Goal: Complete application form

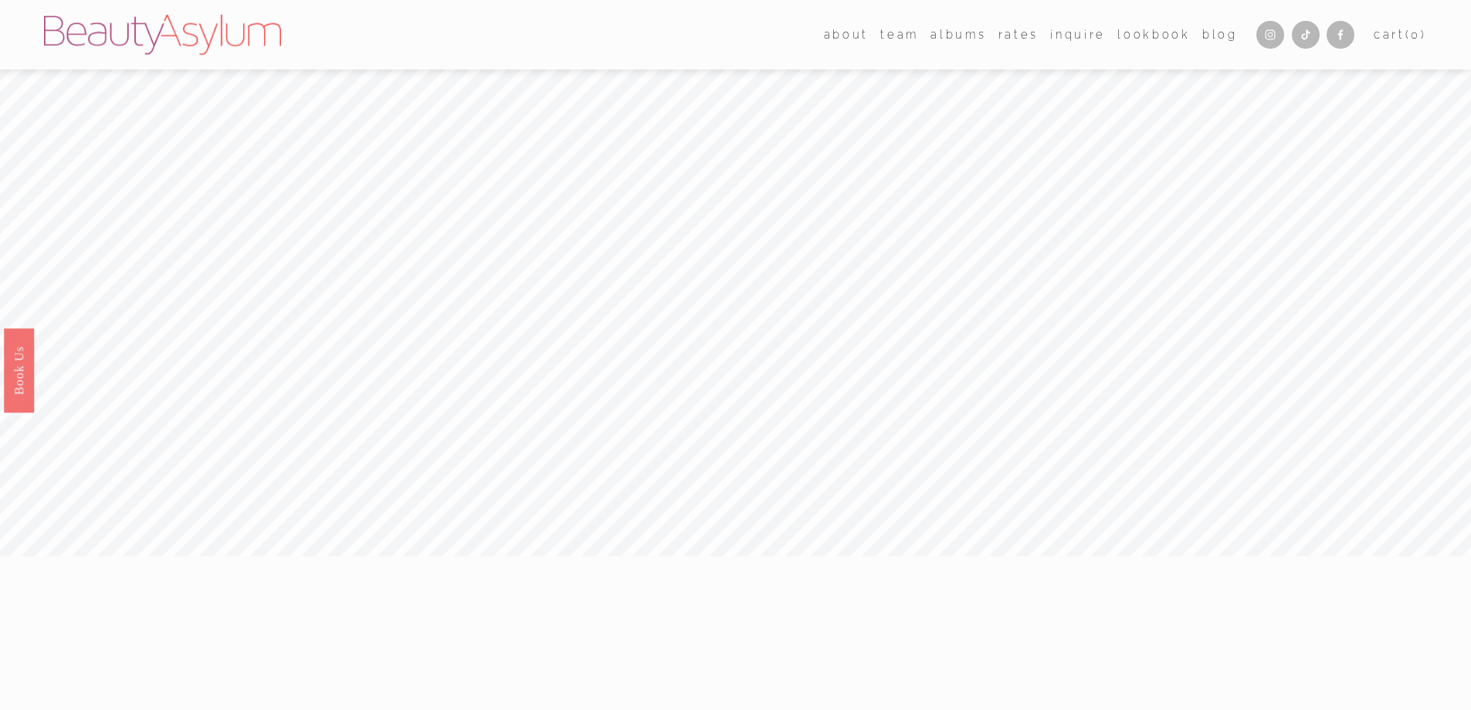
click at [0, 0] on link "[GEOGRAPHIC_DATA]" at bounding box center [0, 0] width 0 height 0
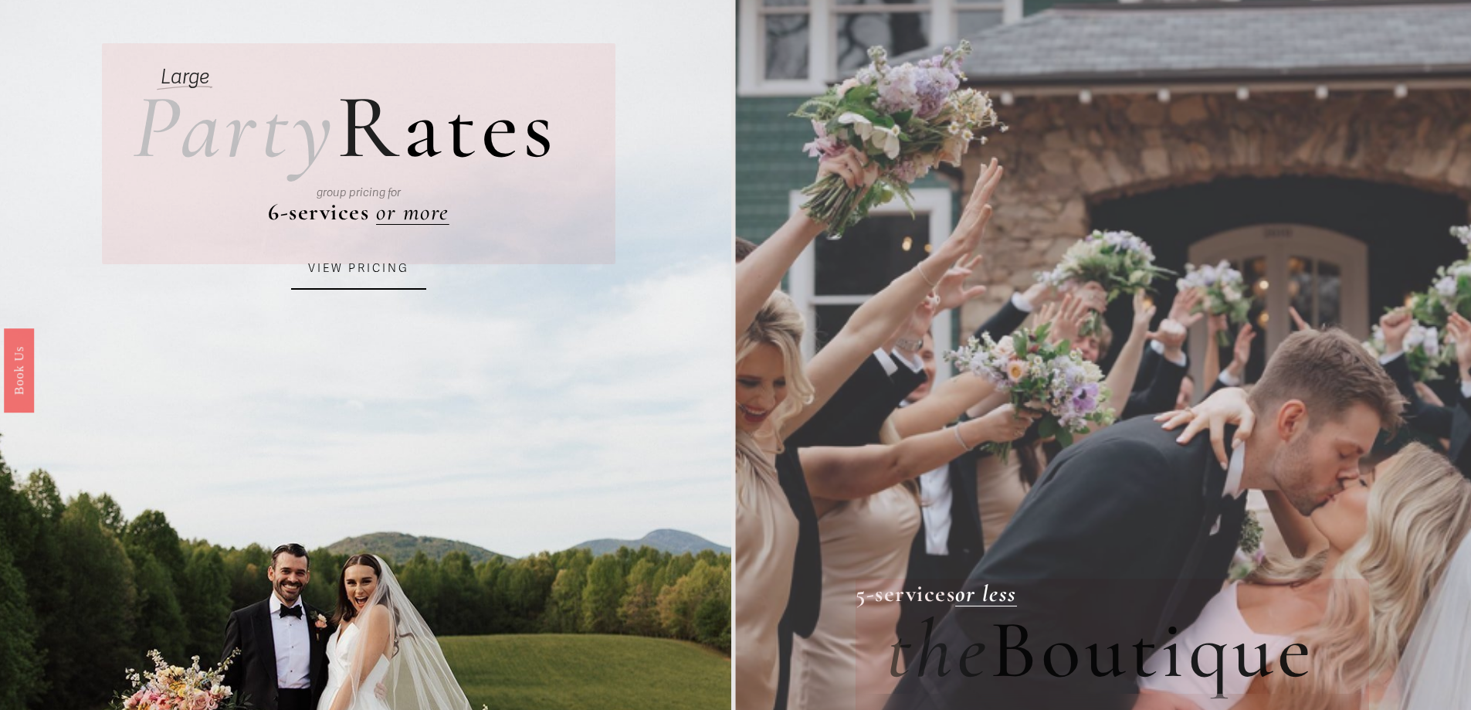
scroll to position [154, 0]
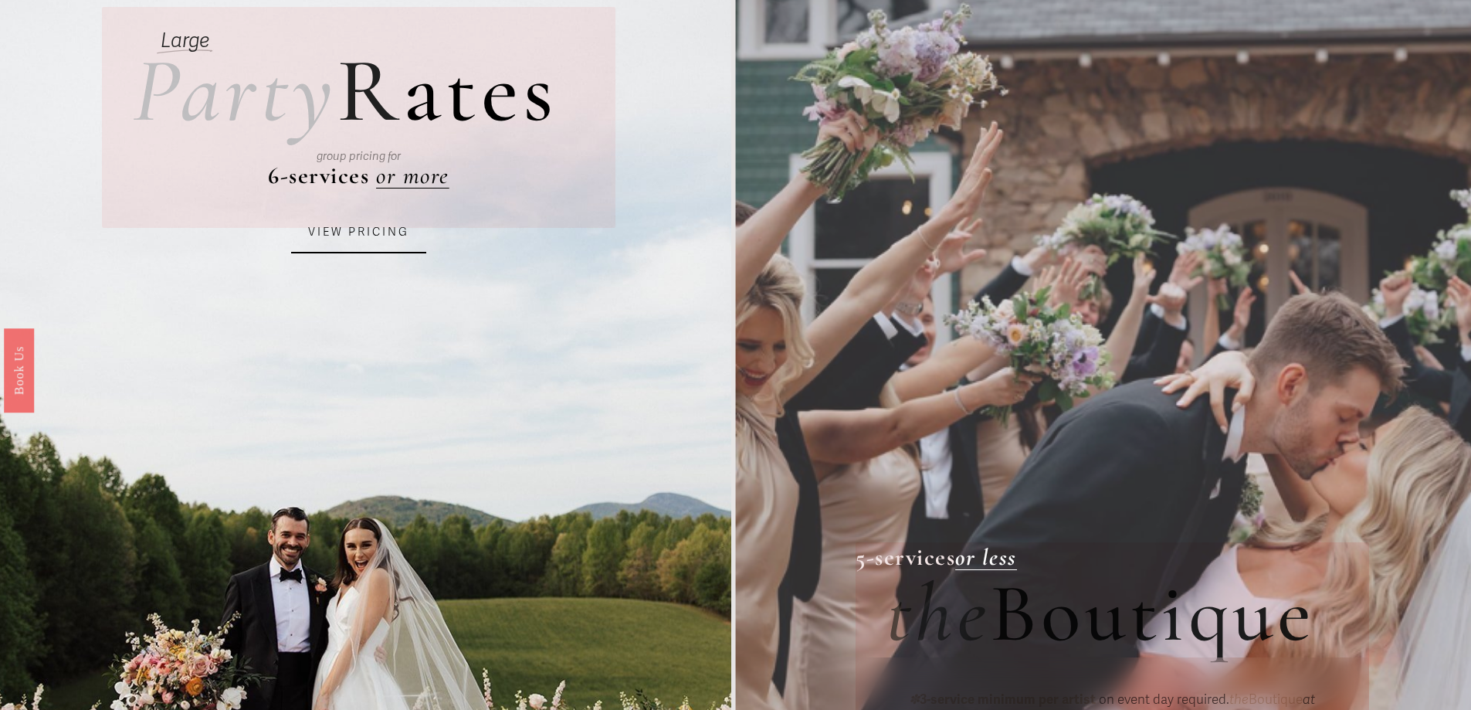
click at [340, 232] on link "VIEW PRICING" at bounding box center [358, 233] width 135 height 42
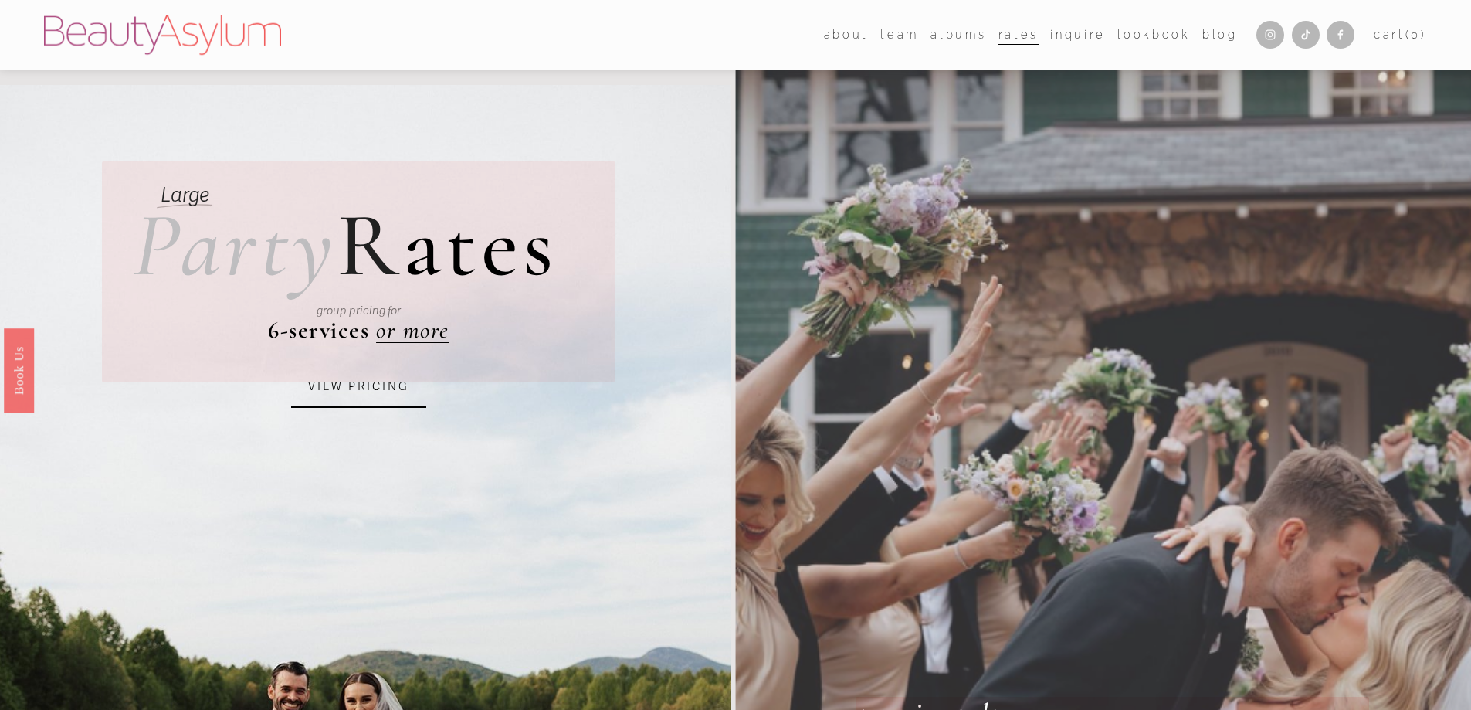
scroll to position [463, 0]
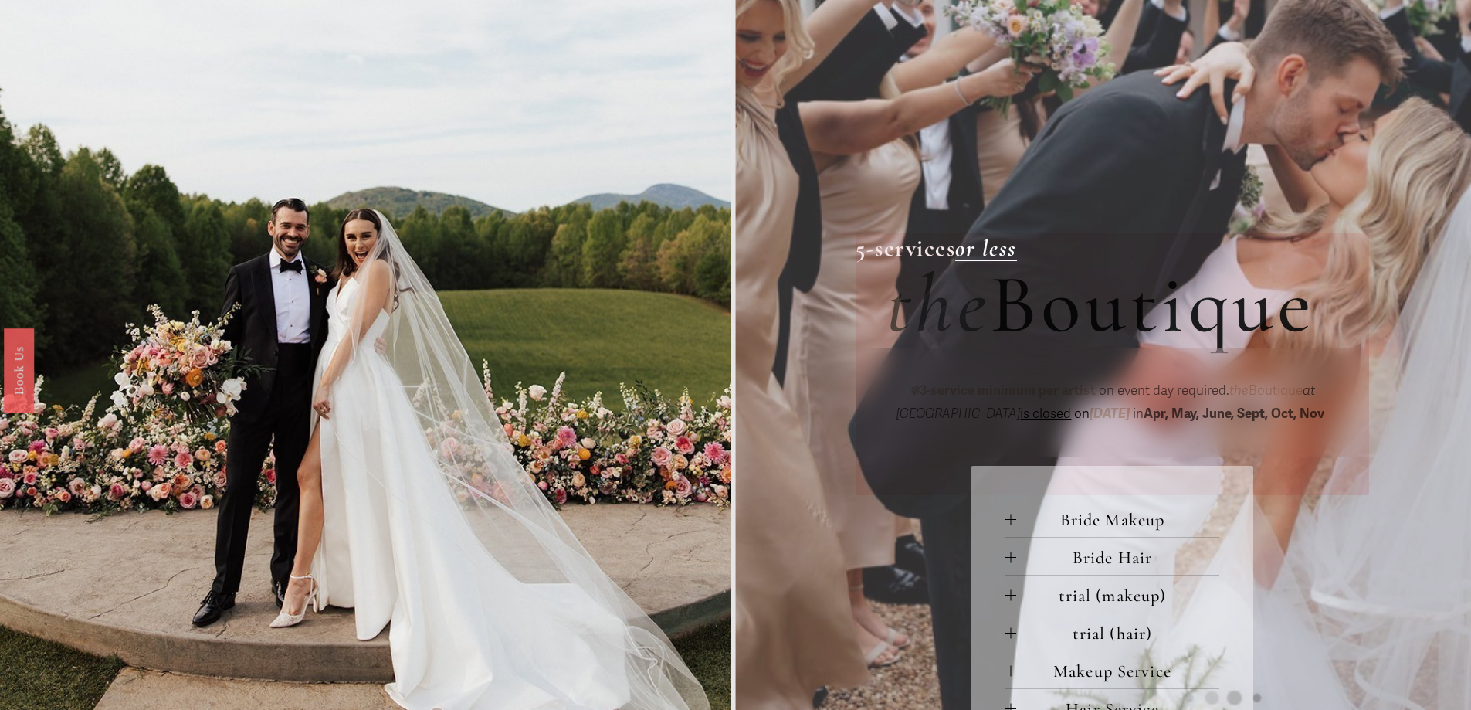
click at [1050, 524] on span "Bride Makeup" at bounding box center [1117, 519] width 203 height 21
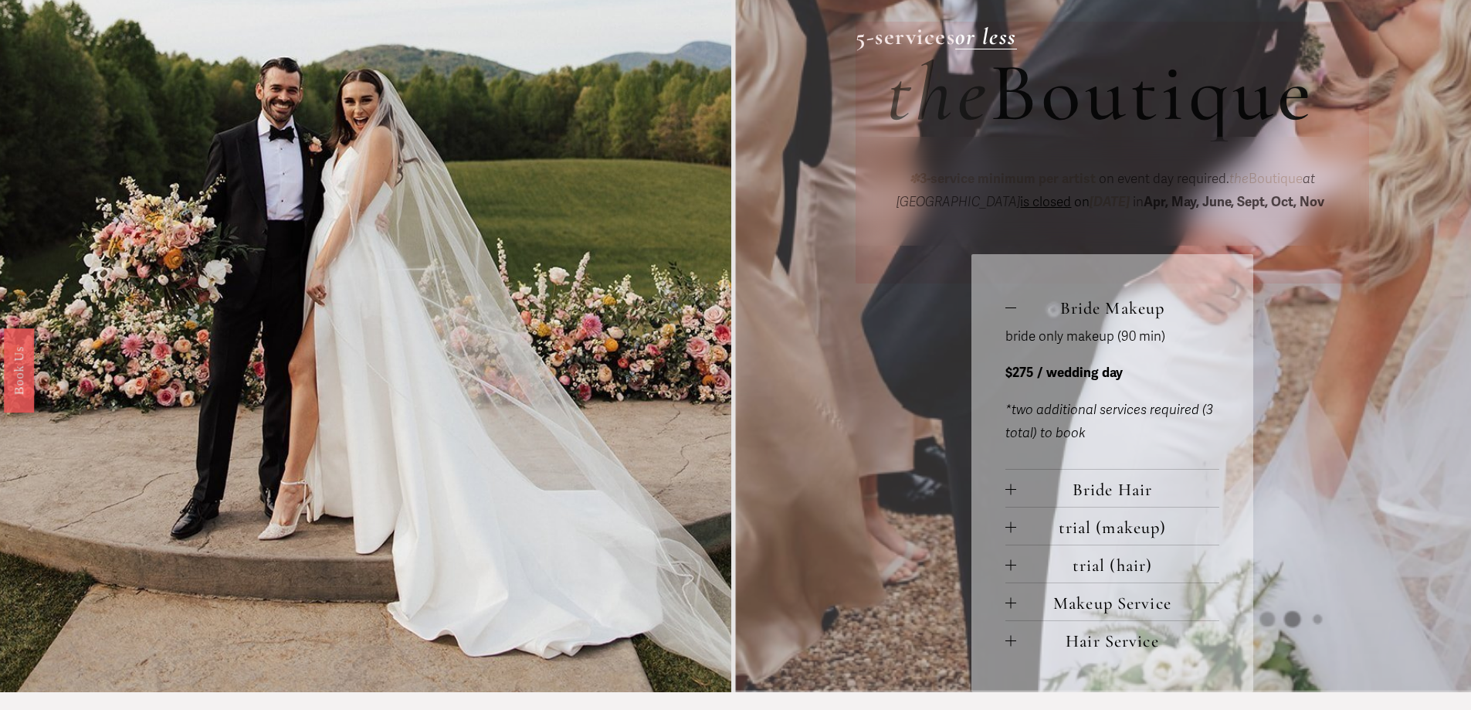
scroll to position [695, 0]
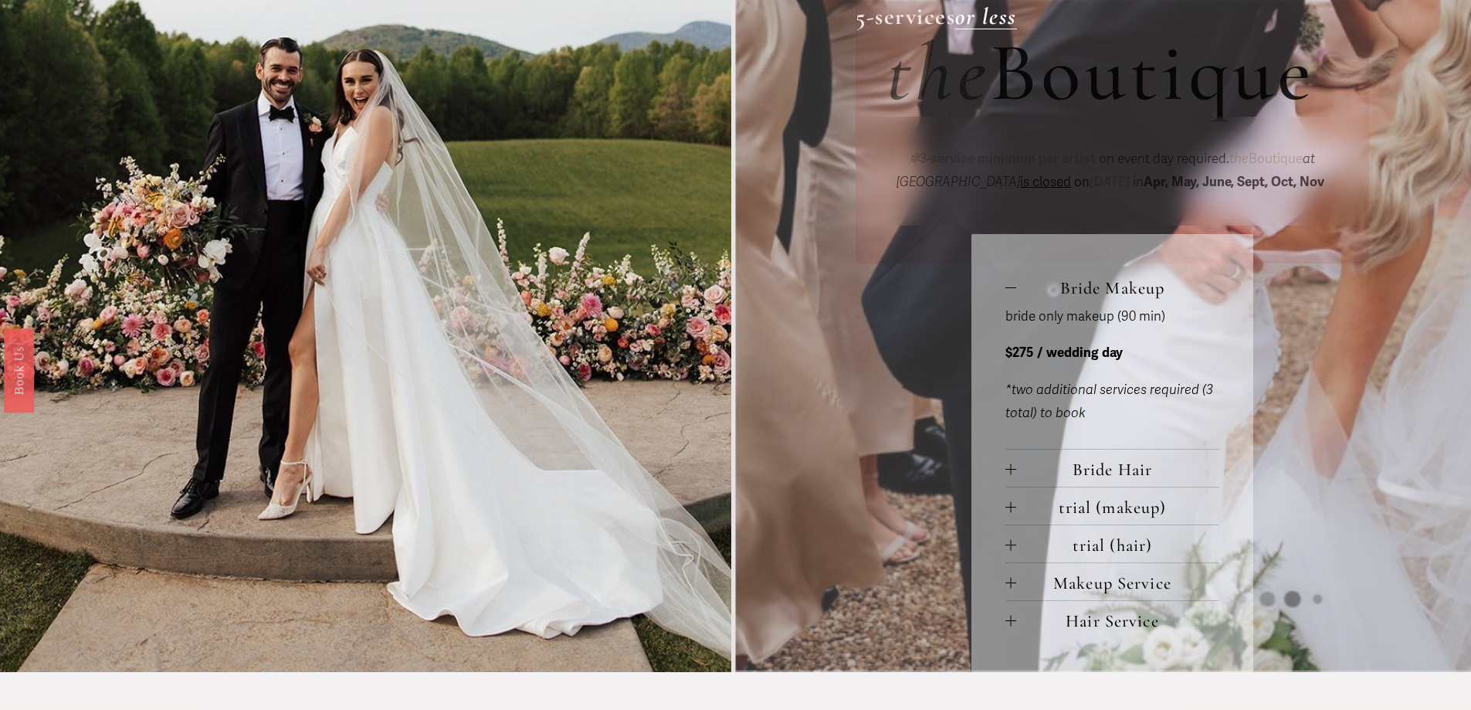
click at [1006, 470] on div at bounding box center [1011, 469] width 11 height 1
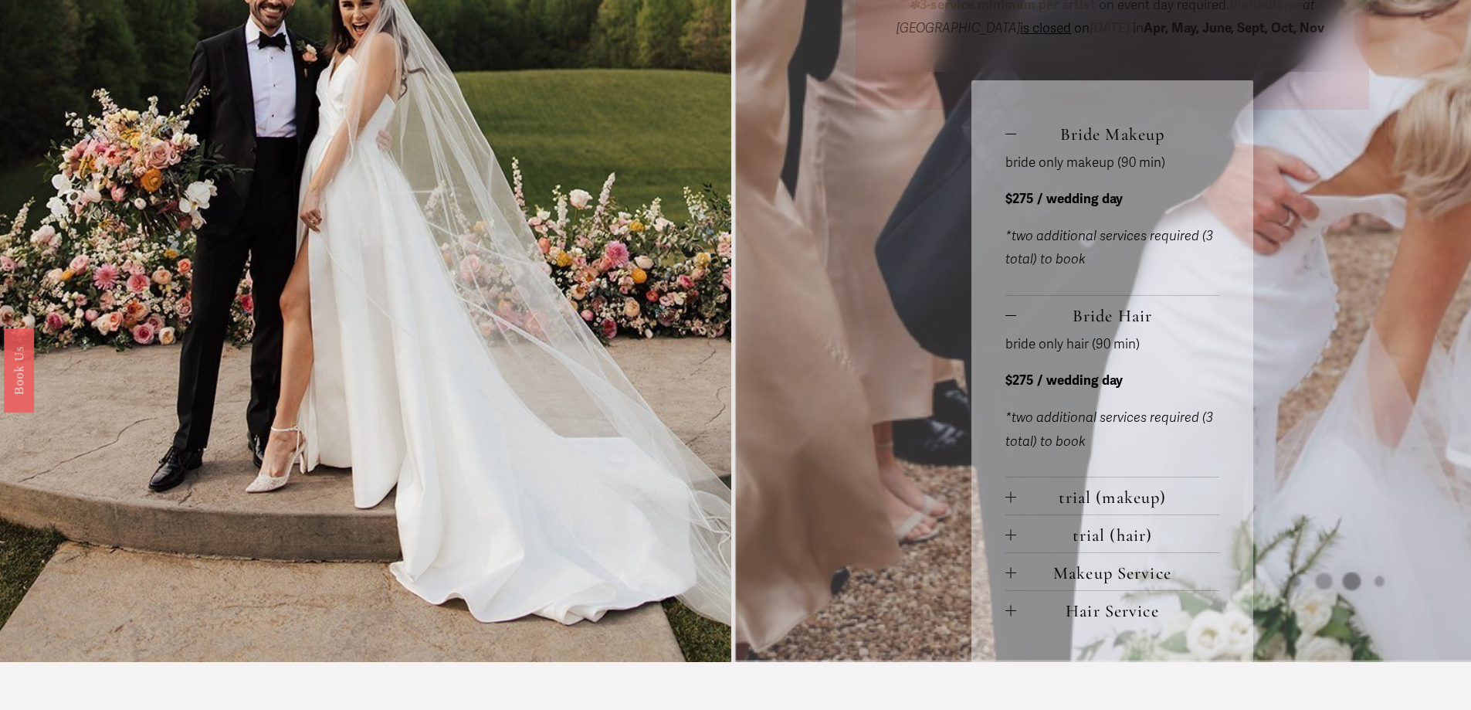
scroll to position [850, 0]
click at [1004, 487] on div "Bride Makeup bride only makeup (90 min) $275 / wedding day *two additional serv…" at bounding box center [1112, 371] width 281 height 582
click at [1004, 506] on div "Bride Makeup bride only makeup (90 min) $275 / wedding day *two additional serv…" at bounding box center [1112, 371] width 281 height 582
click at [1011, 575] on div at bounding box center [1010, 572] width 1 height 11
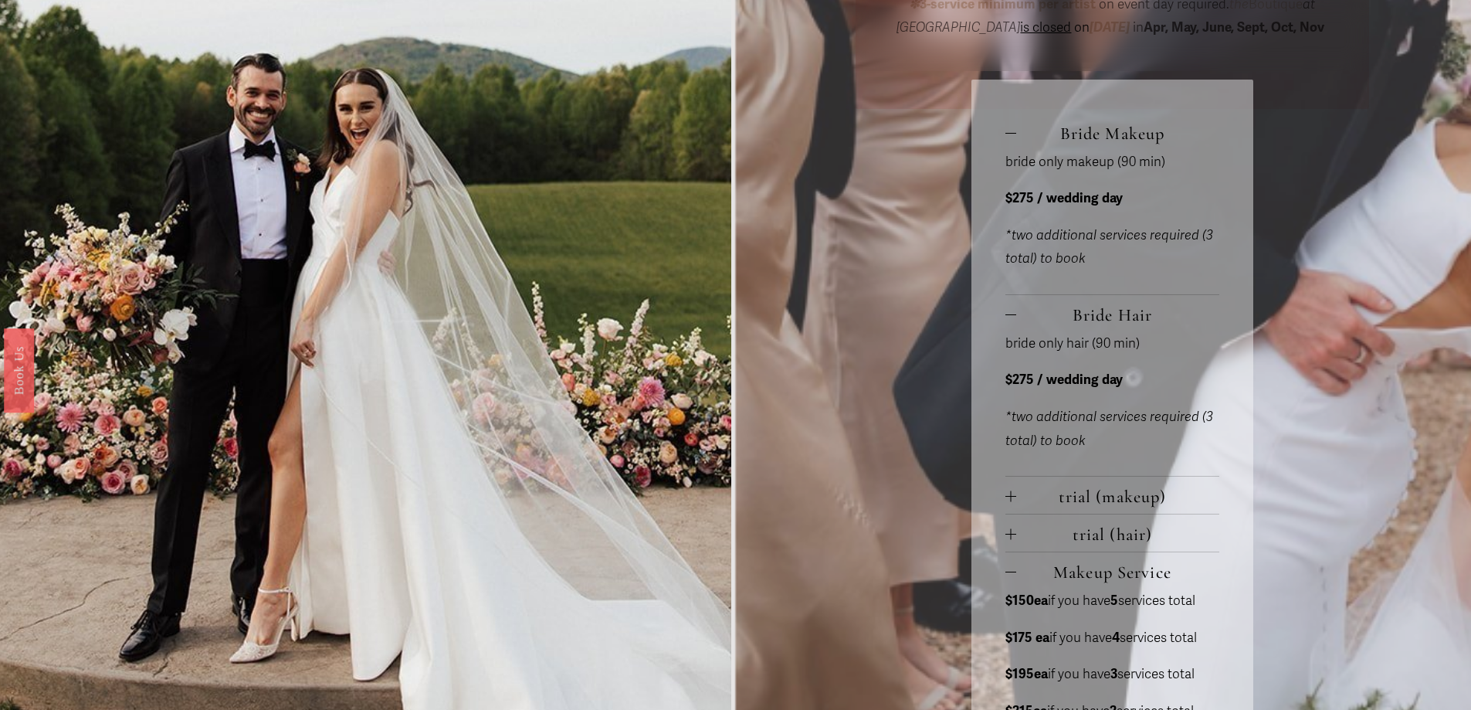
scroll to position [1081, 0]
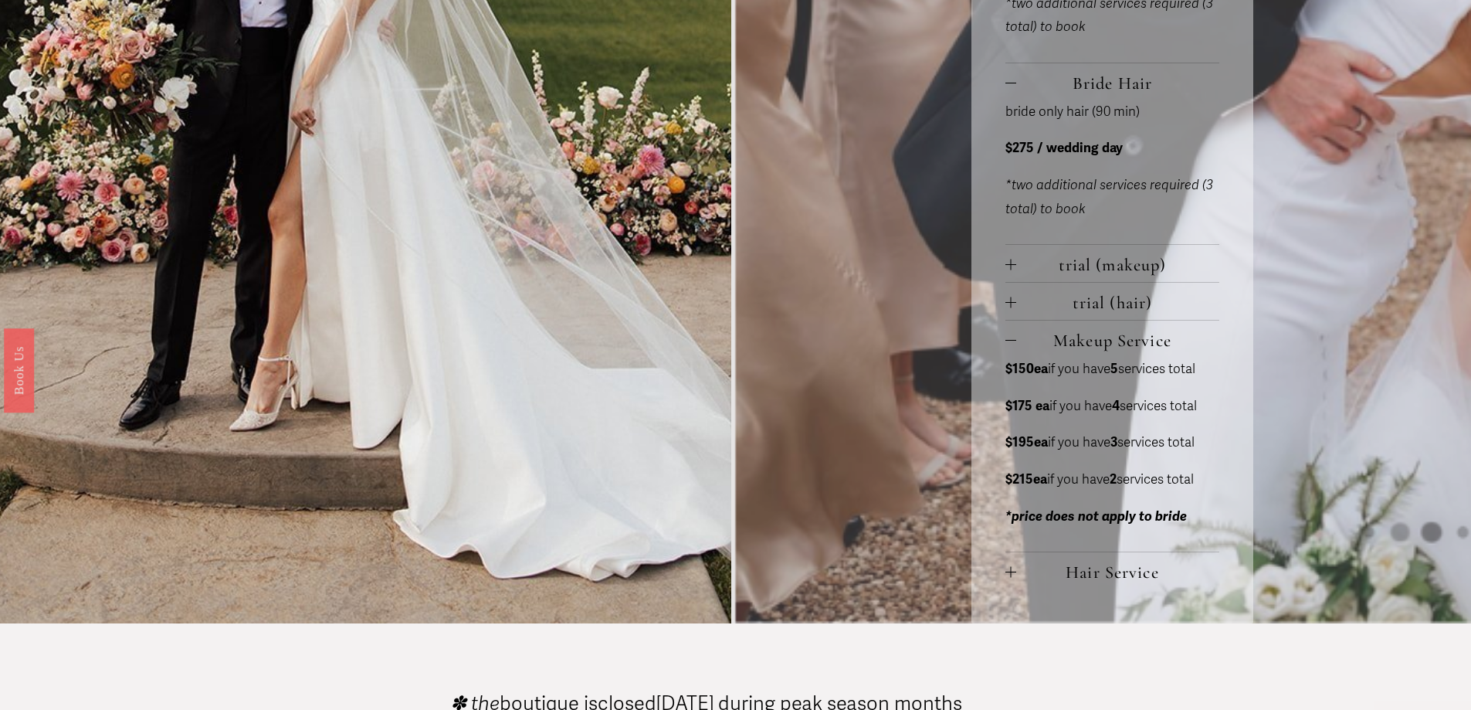
click at [1004, 577] on div "Bride Makeup bride only makeup (90 min) $275 / wedding day *two additional serv…" at bounding box center [1112, 235] width 281 height 775
click at [1014, 573] on div at bounding box center [1011, 572] width 11 height 11
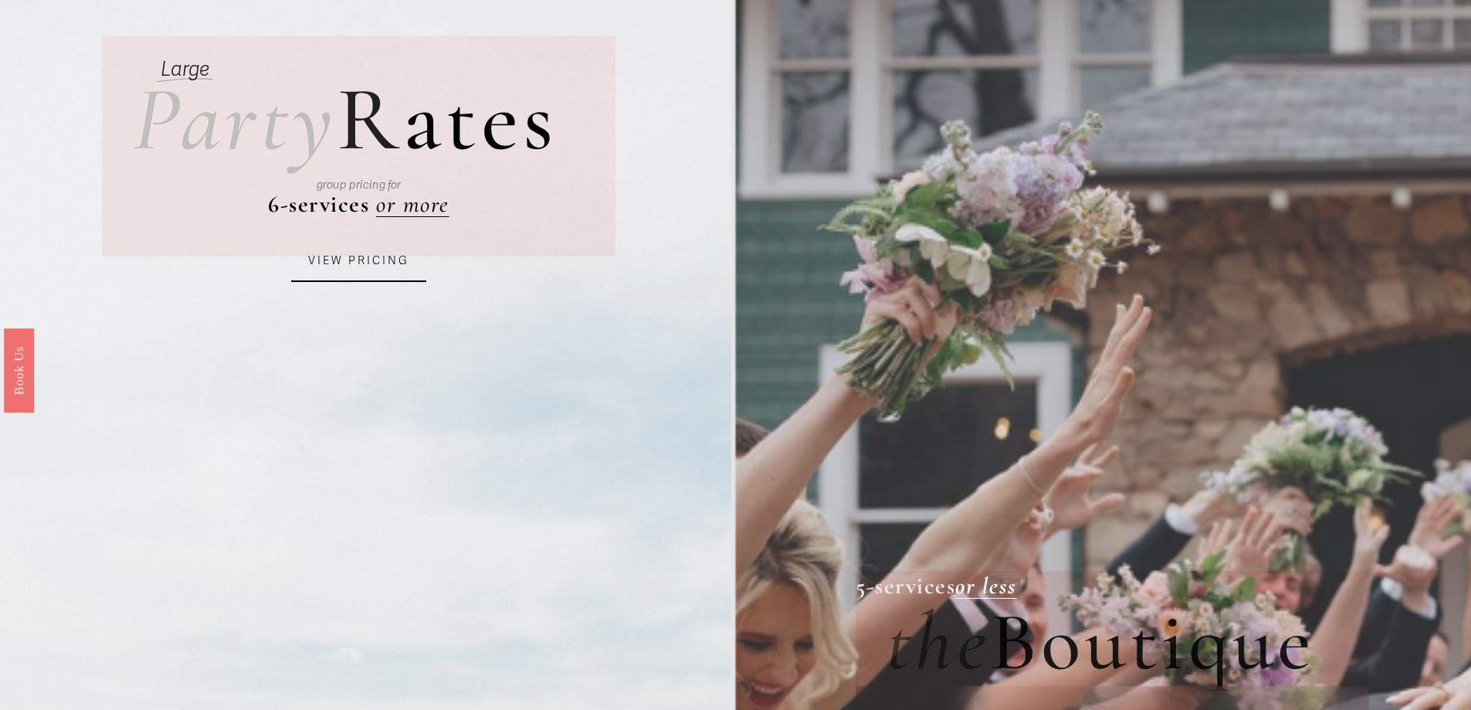
scroll to position [0, 0]
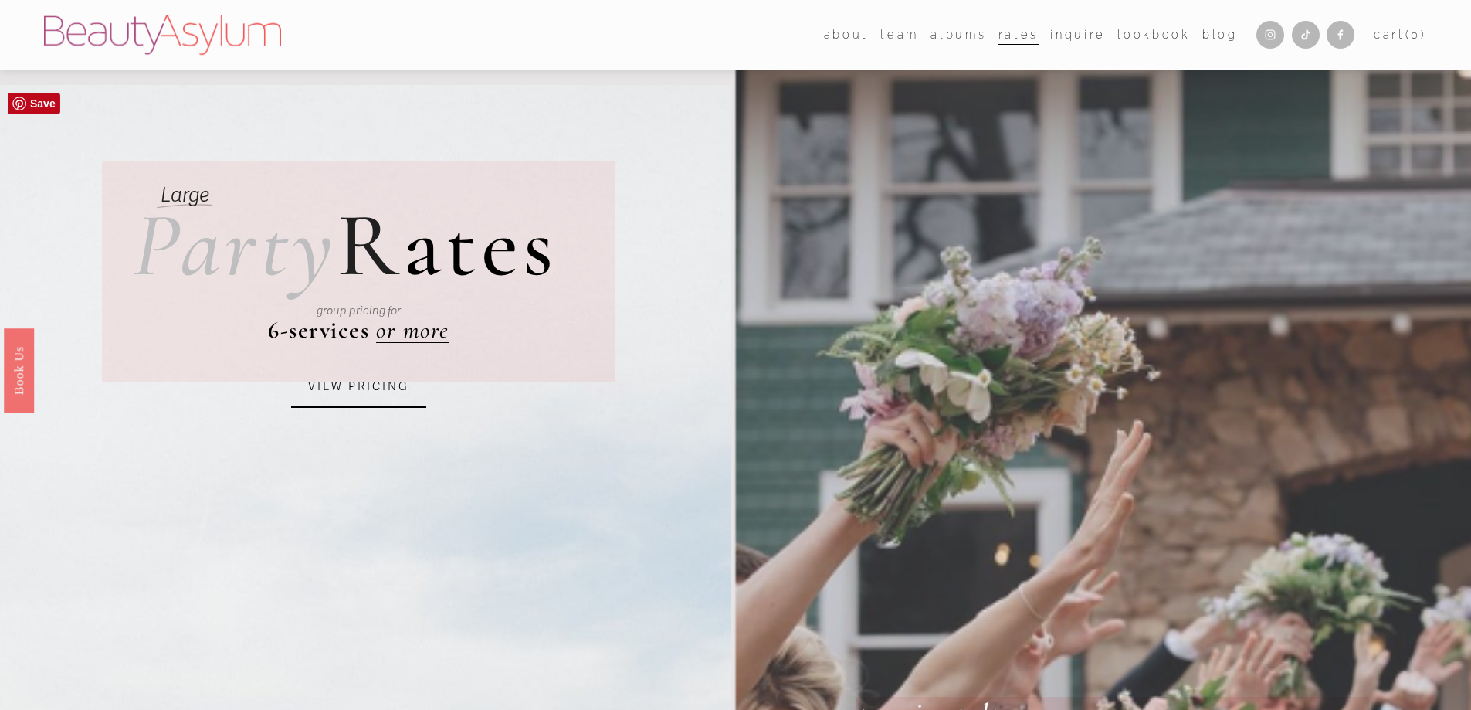
click at [411, 332] on div "group pricing for" at bounding box center [359, 311] width 398 height 68
click at [338, 401] on link "VIEW PRICING" at bounding box center [358, 387] width 135 height 42
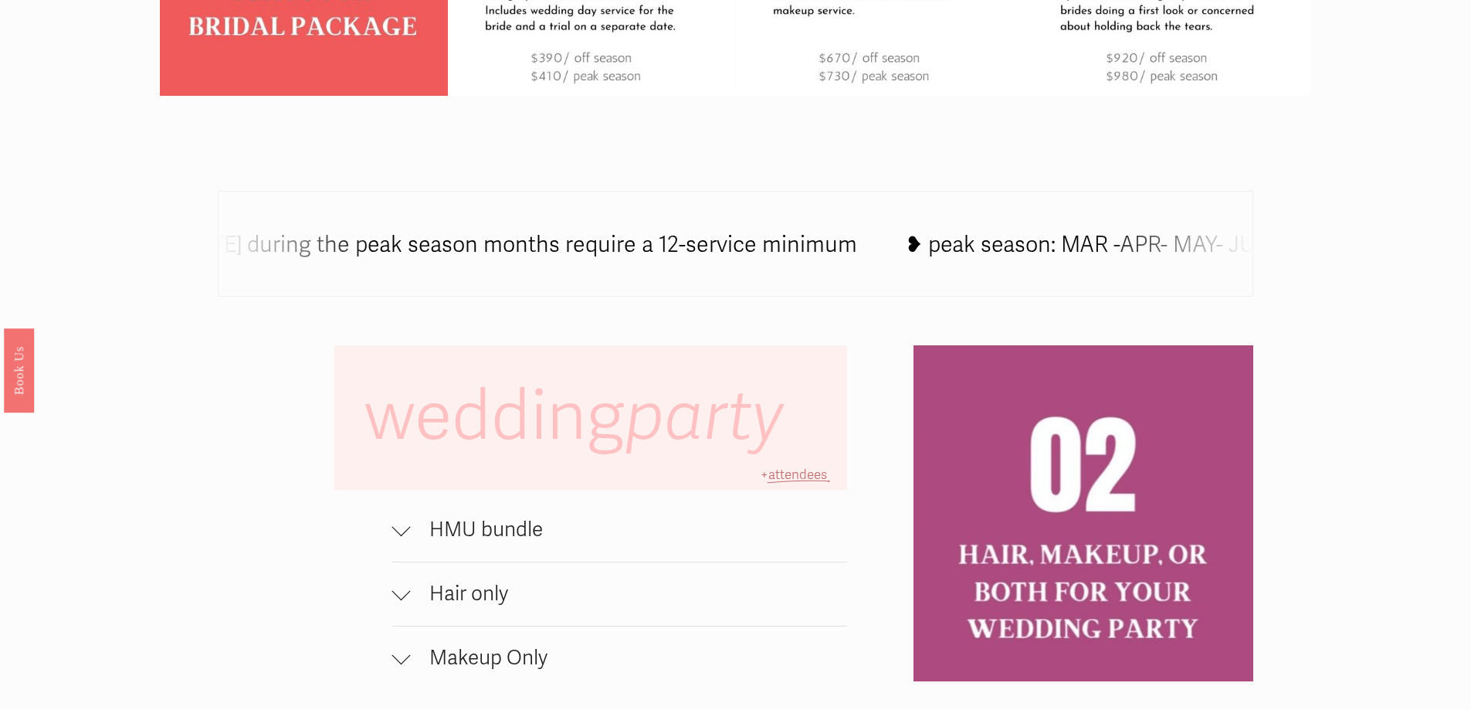
scroll to position [1313, 0]
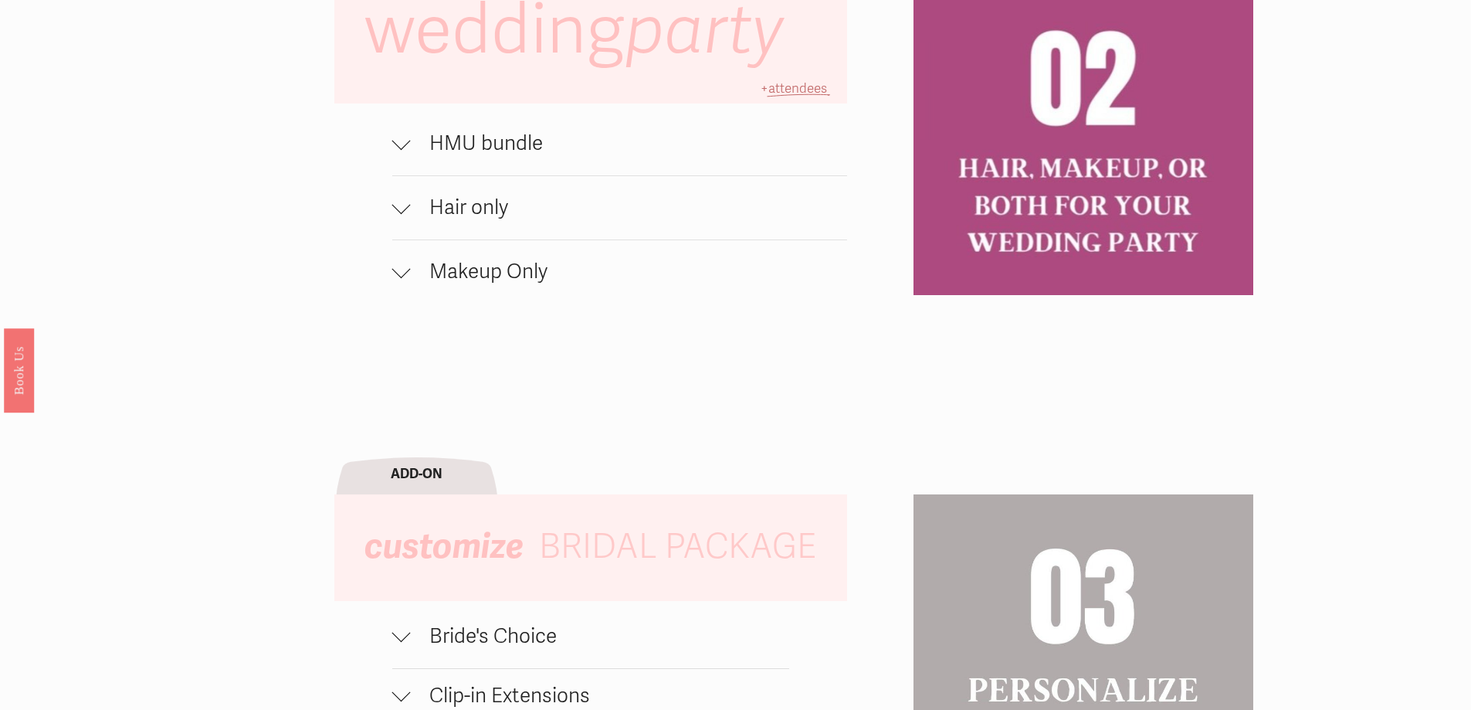
click at [394, 150] on div at bounding box center [401, 140] width 19 height 19
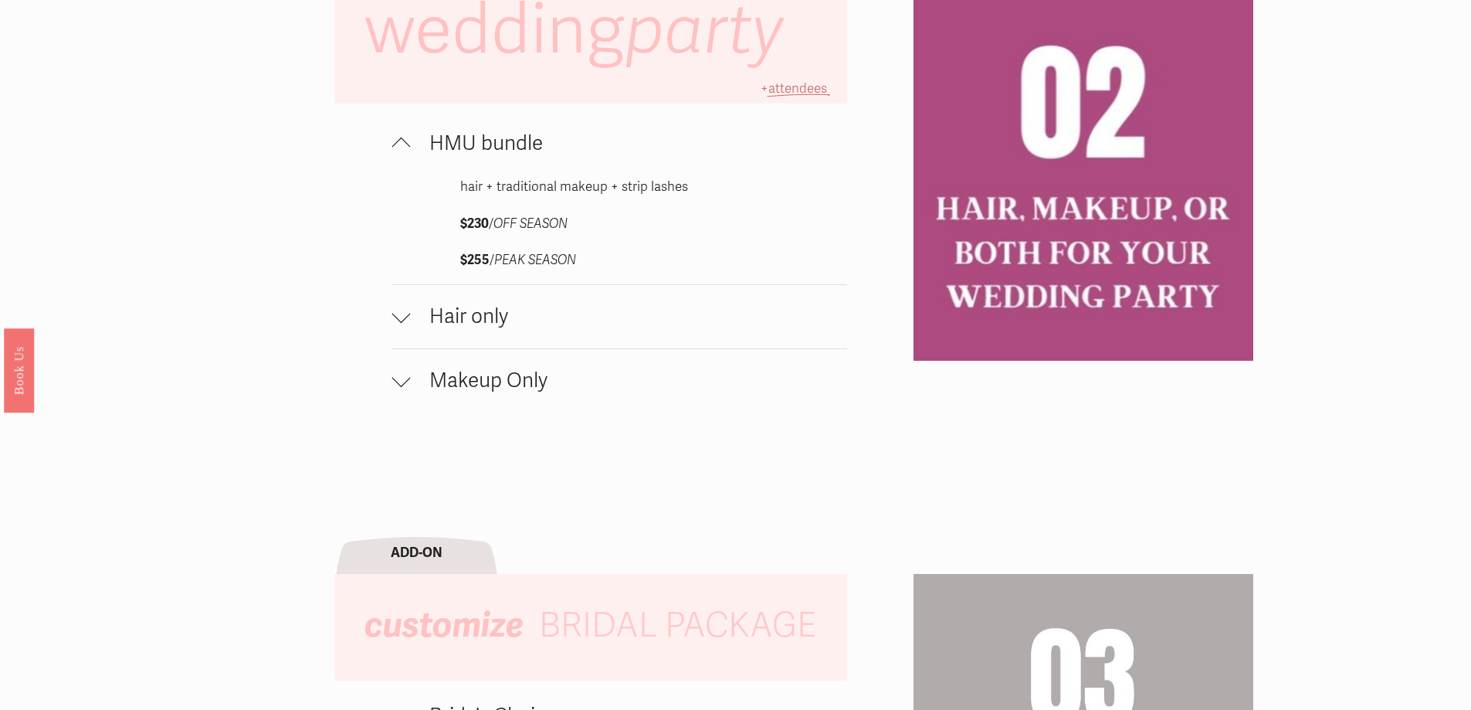
click at [394, 150] on div at bounding box center [401, 143] width 19 height 19
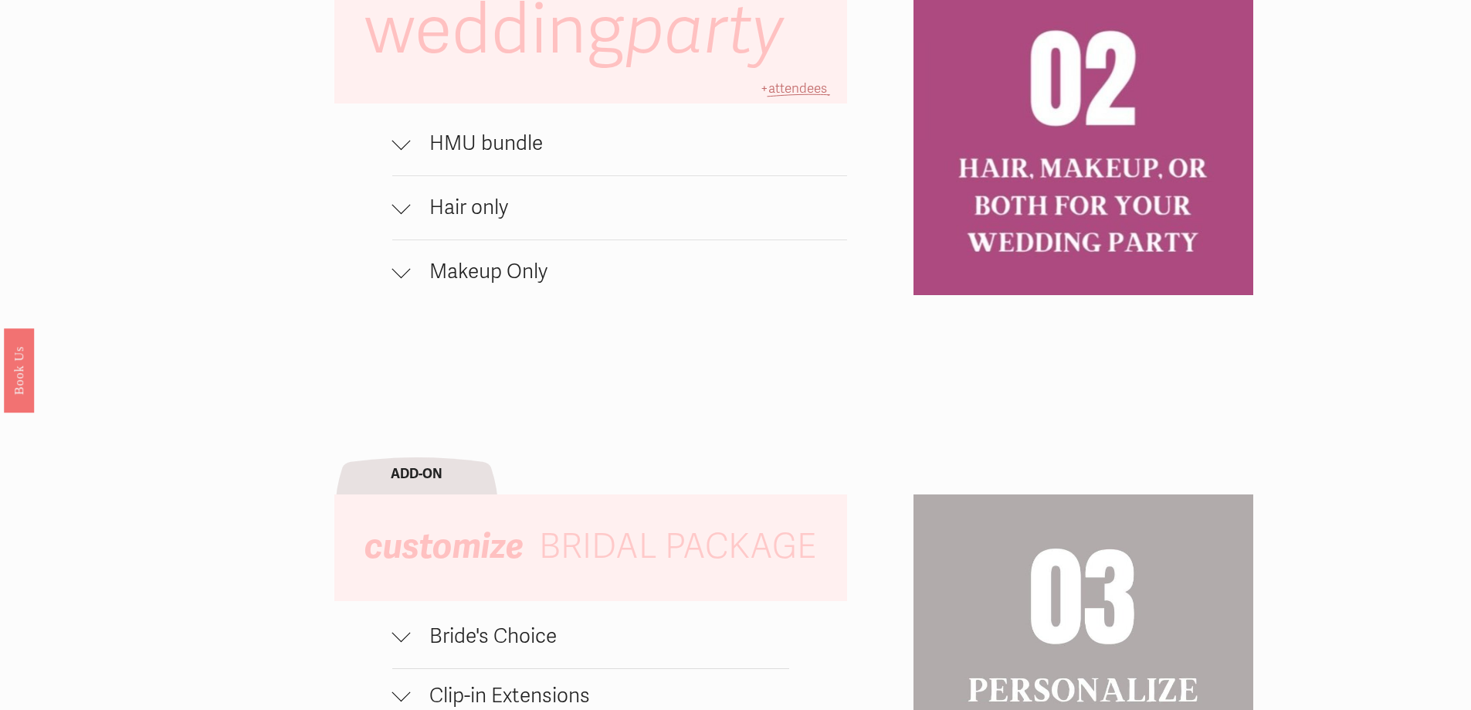
click at [394, 229] on button "Hair only" at bounding box center [620, 207] width 456 height 63
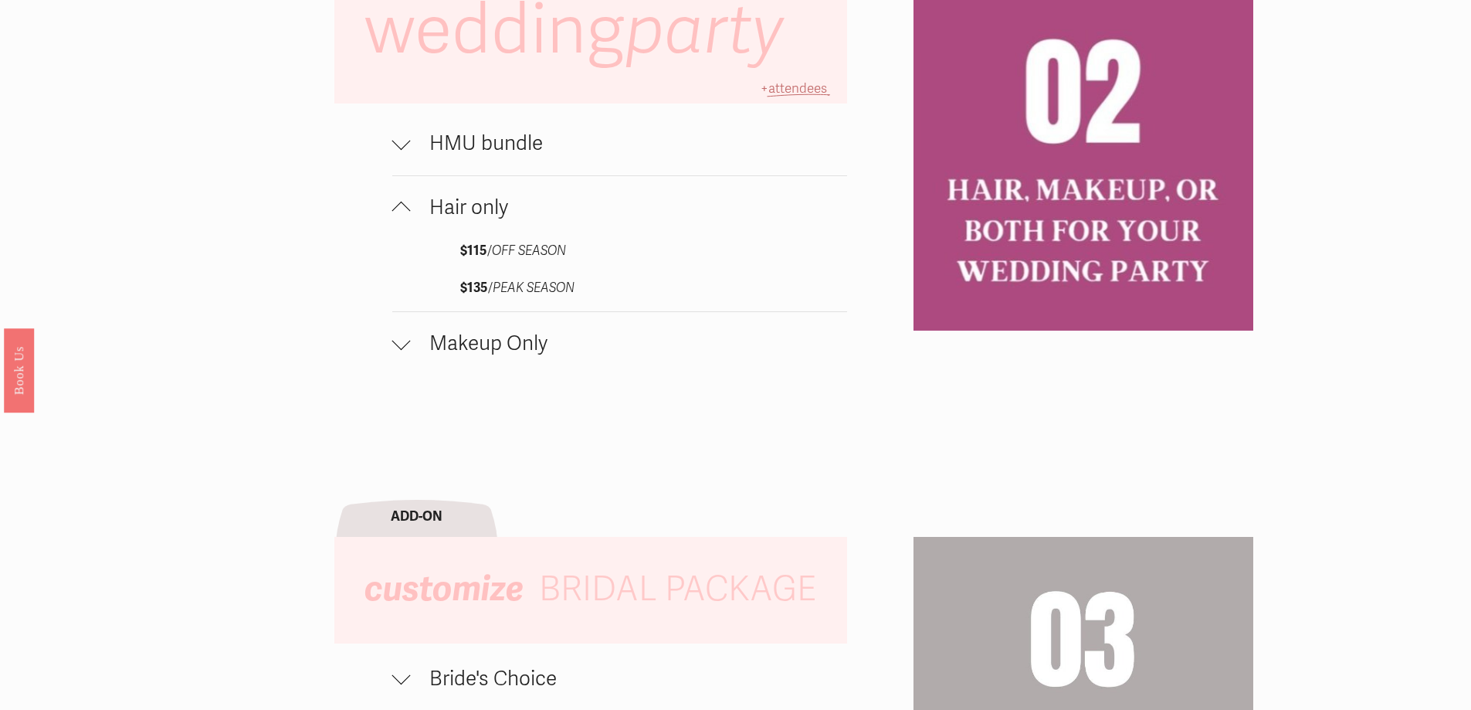
click at [394, 229] on button "Hair only" at bounding box center [620, 207] width 456 height 63
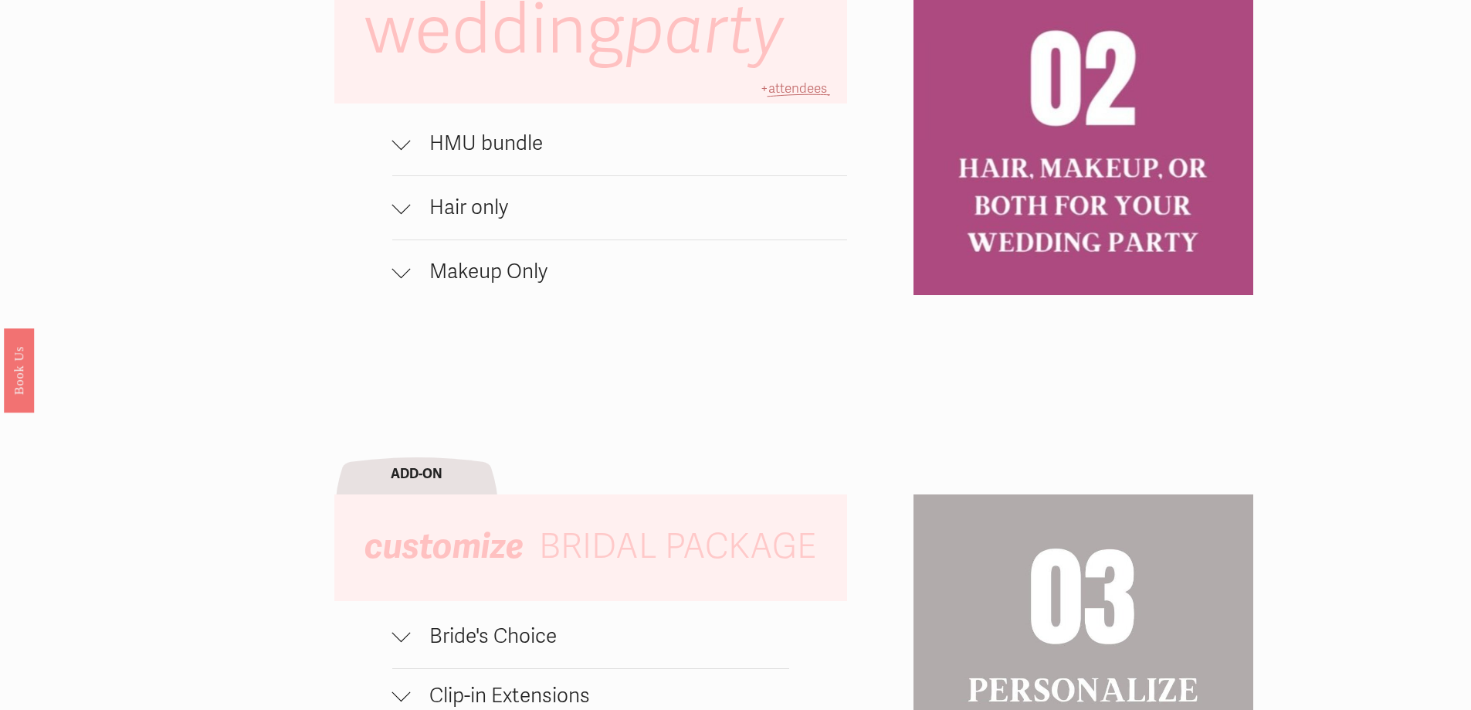
click at [407, 281] on div at bounding box center [401, 272] width 19 height 19
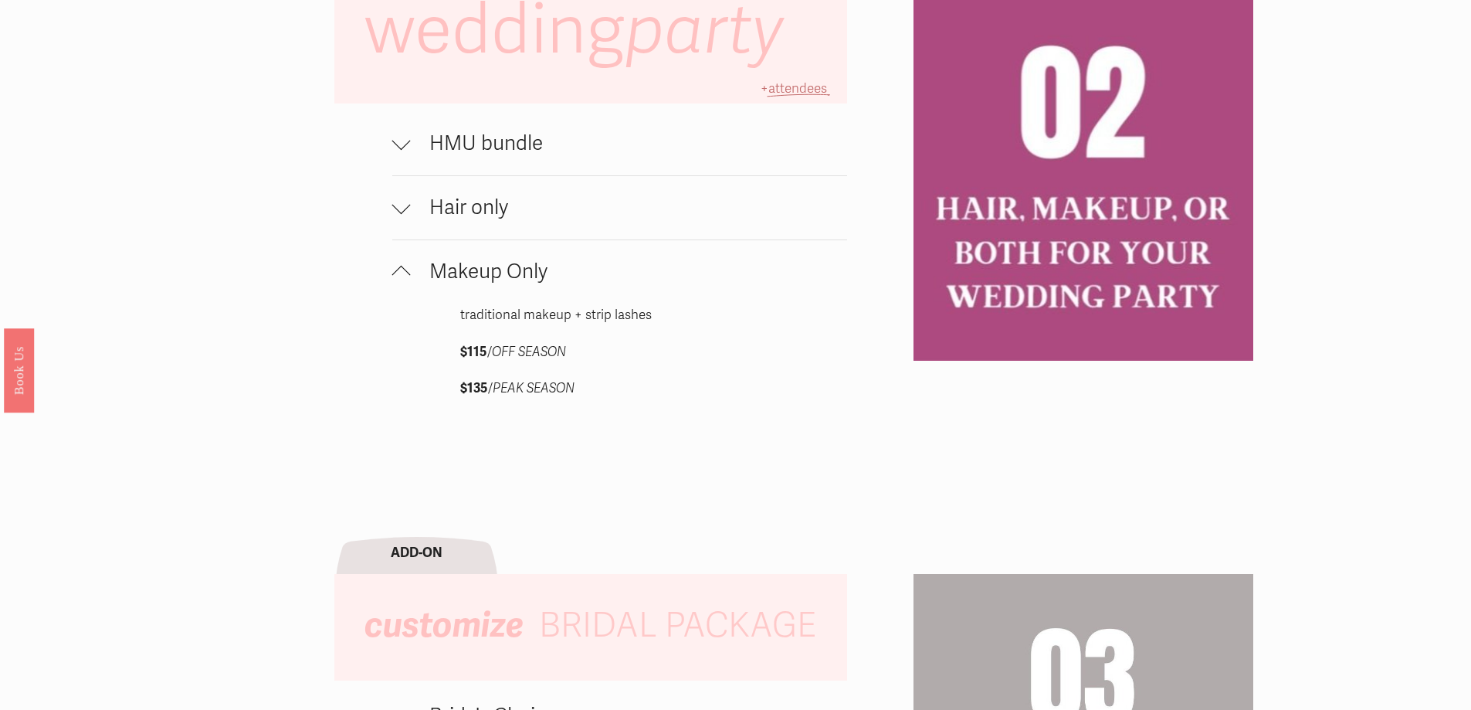
click at [408, 280] on div at bounding box center [401, 275] width 19 height 19
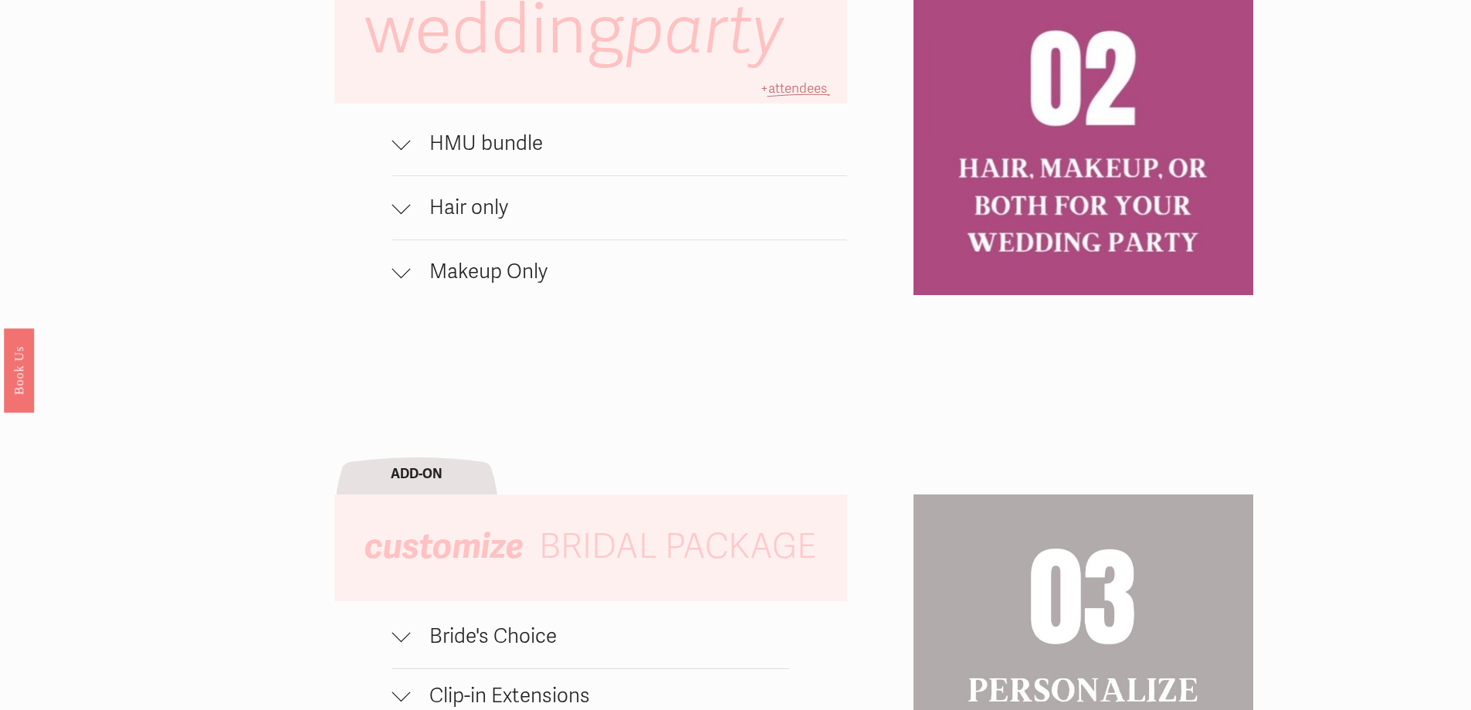
click at [412, 156] on span "HMU bundle" at bounding box center [629, 143] width 437 height 25
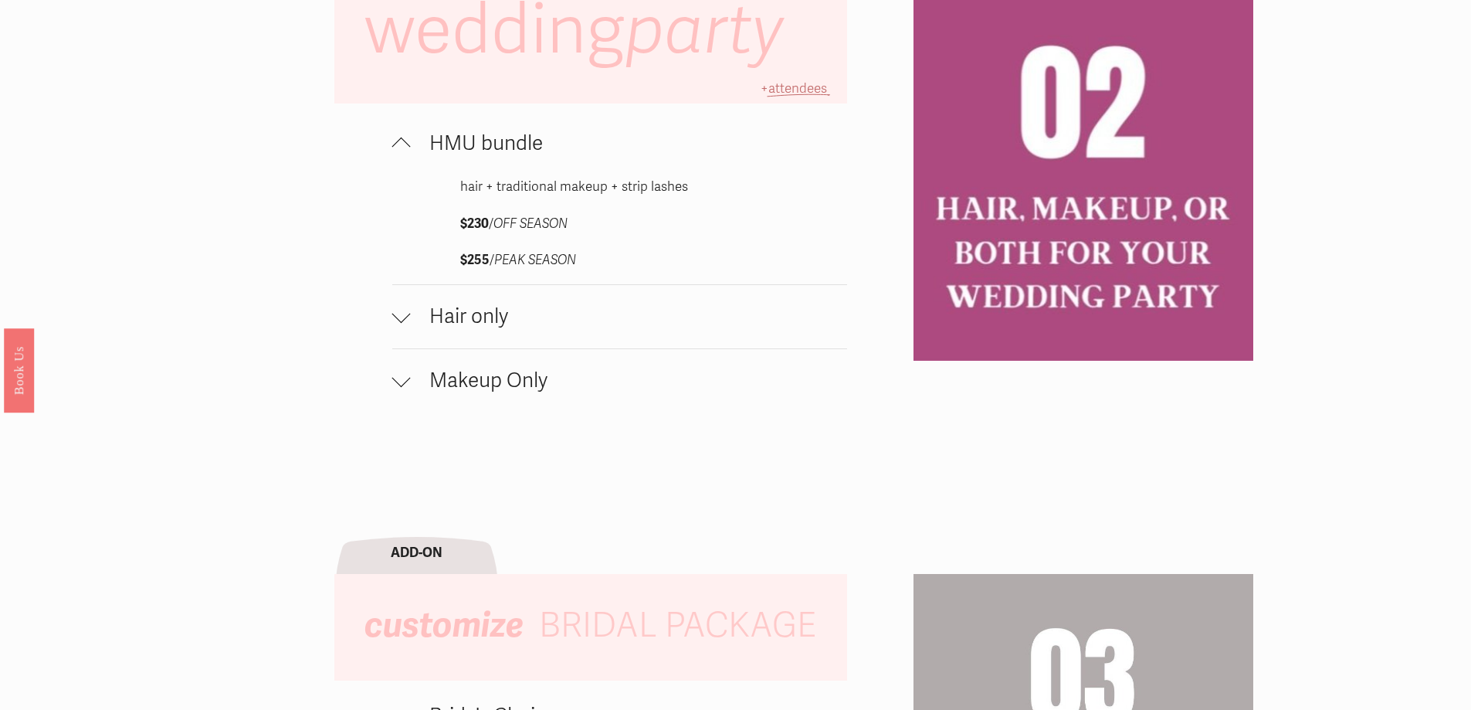
click at [787, 97] on span "attendees" at bounding box center [797, 88] width 59 height 16
click at [399, 156] on div at bounding box center [401, 146] width 19 height 19
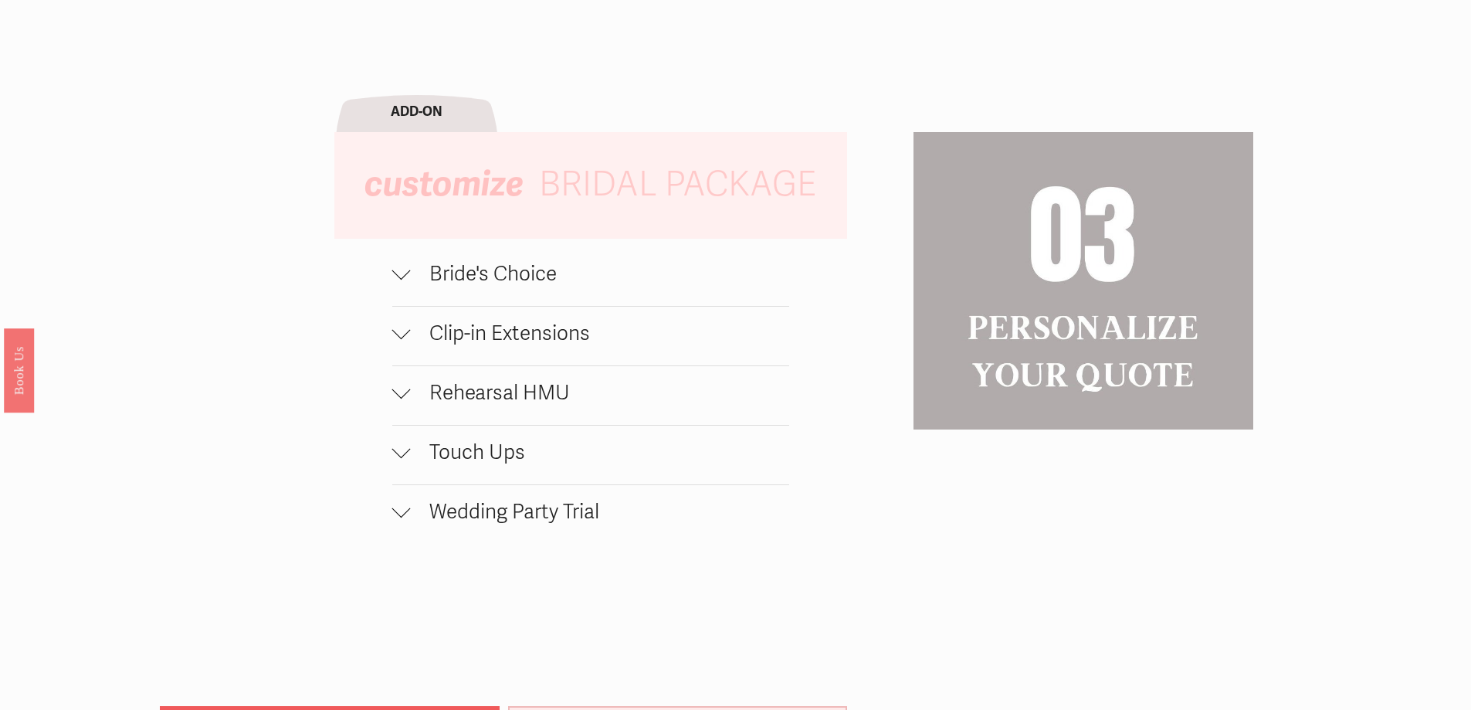
scroll to position [1699, 0]
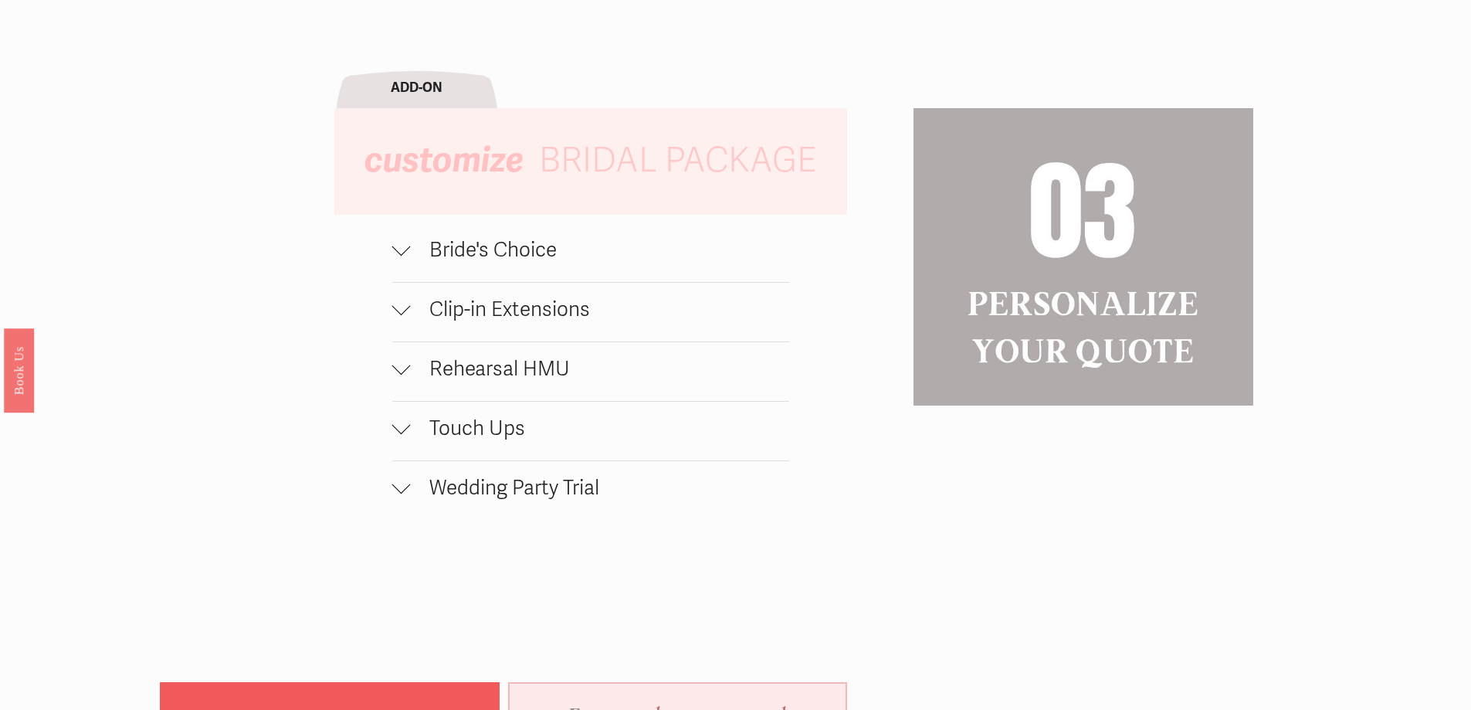
click at [421, 280] on button "Bride's Choice" at bounding box center [590, 252] width 397 height 59
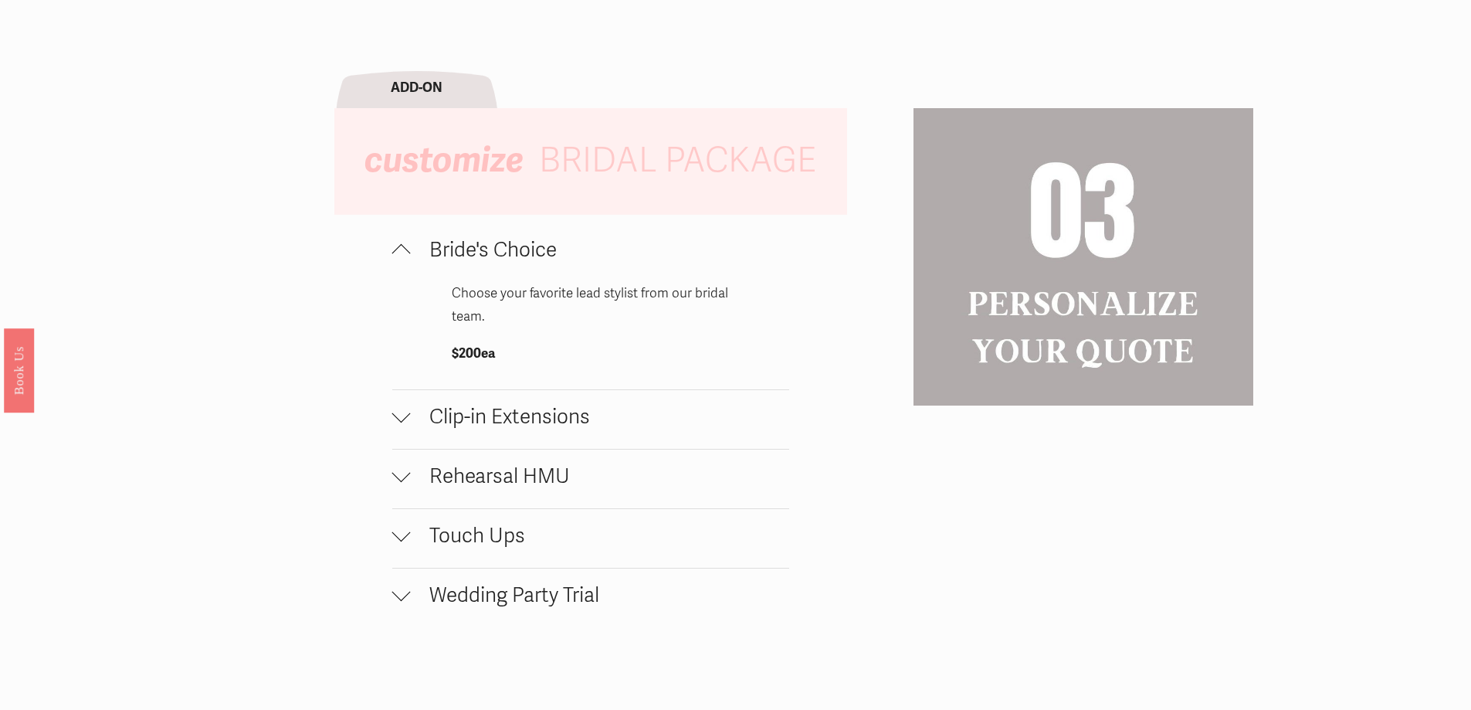
click at [421, 280] on button "Bride's Choice" at bounding box center [590, 252] width 397 height 59
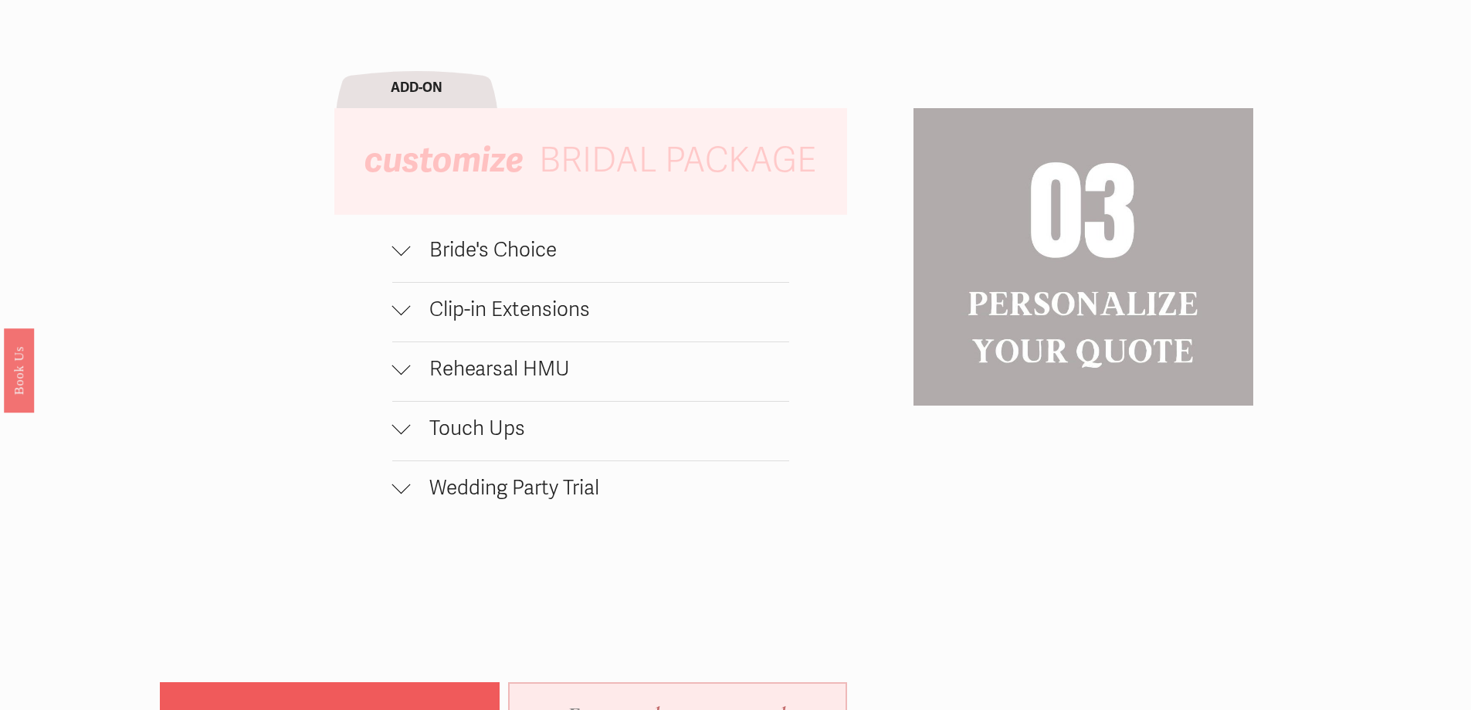
click at [419, 322] on span "Clip-in Extensions" at bounding box center [600, 309] width 378 height 25
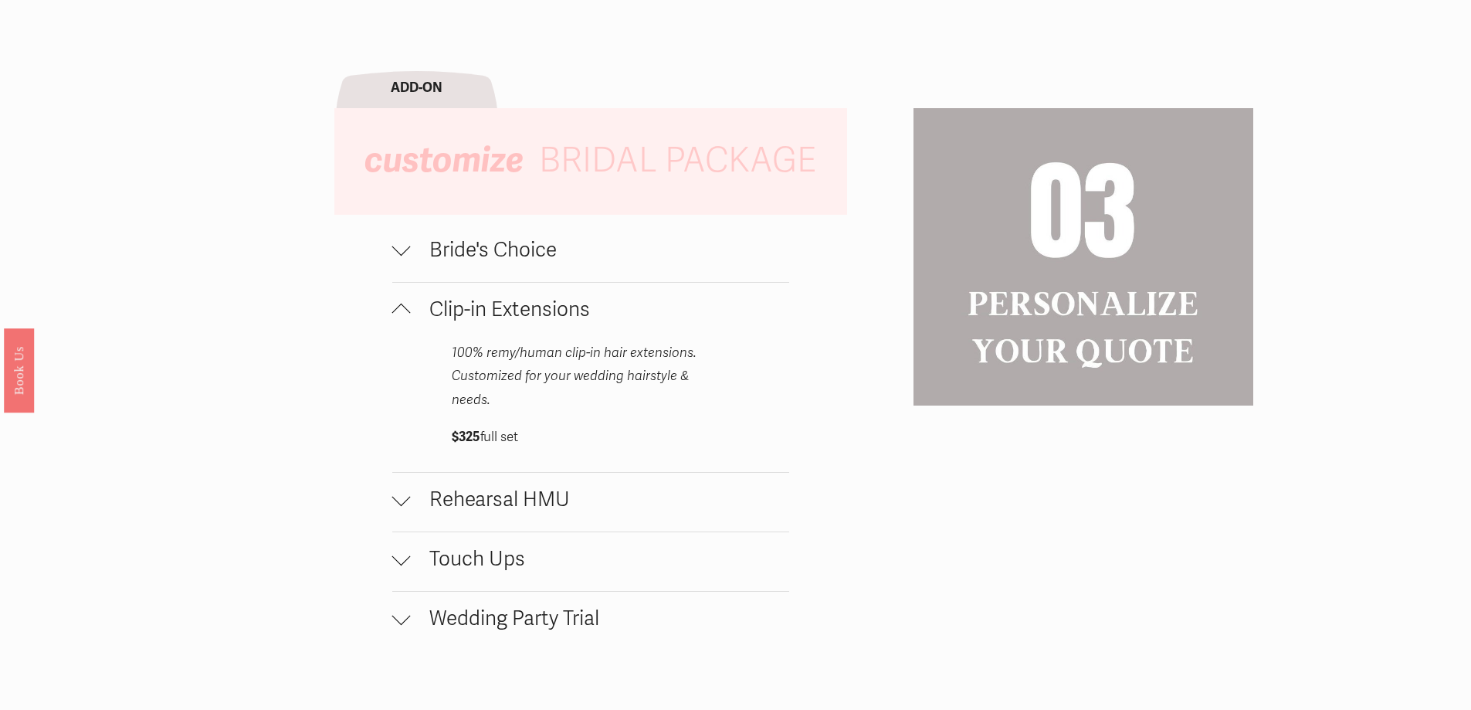
click at [419, 322] on span "Clip-in Extensions" at bounding box center [600, 309] width 378 height 25
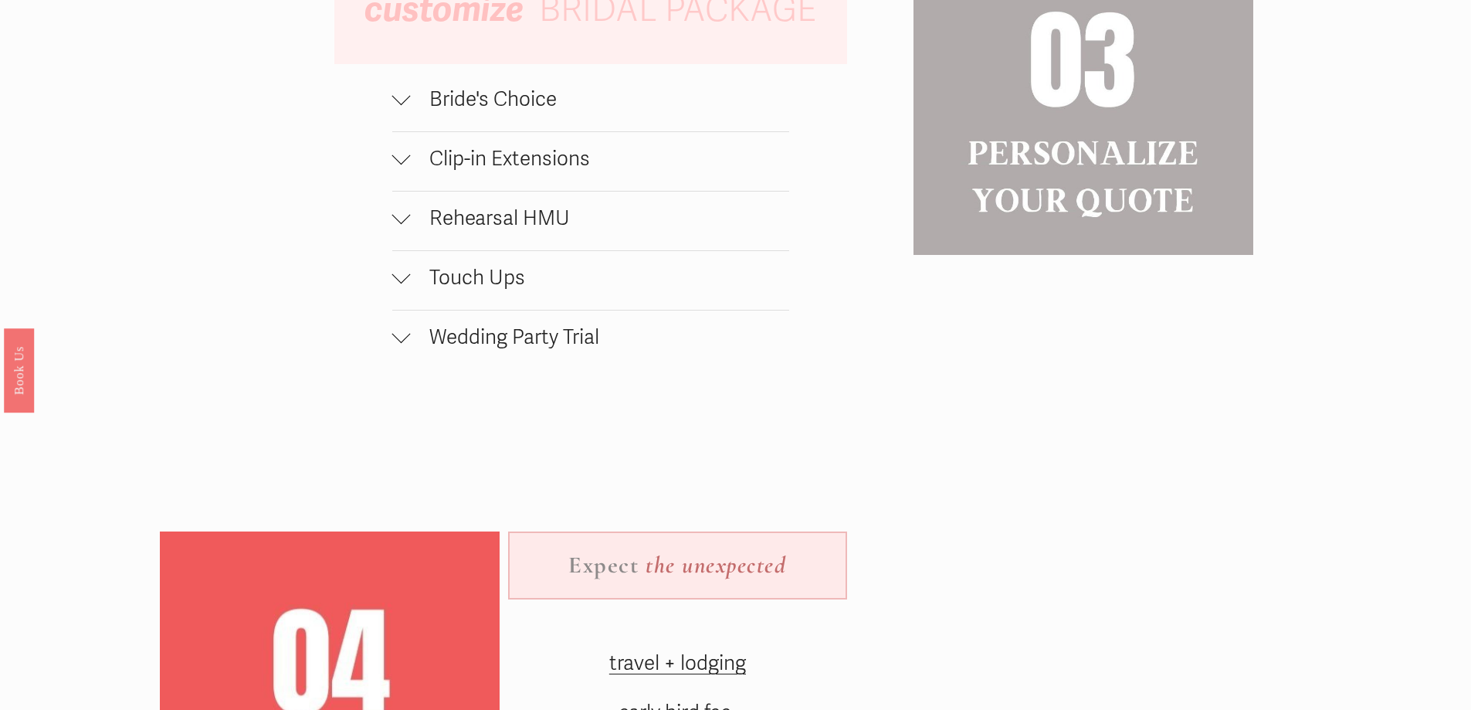
scroll to position [1854, 0]
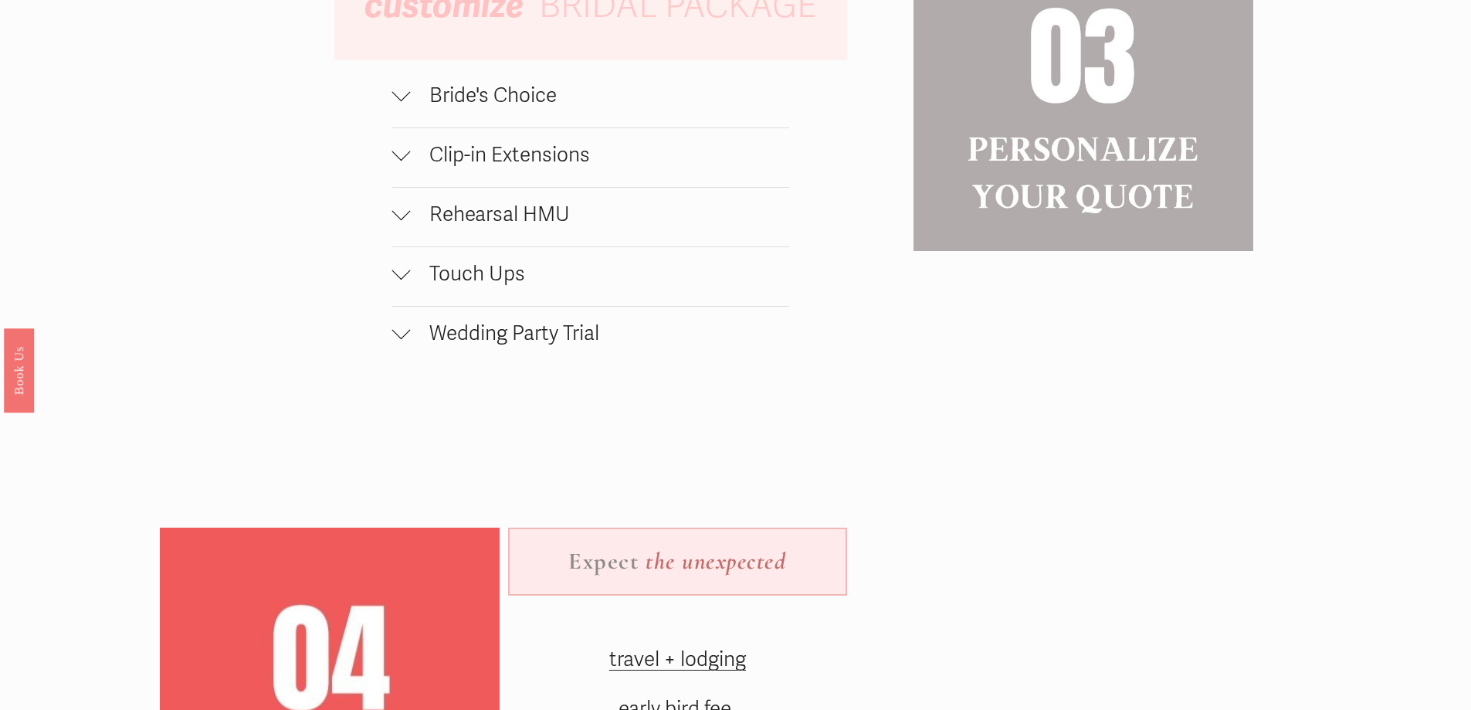
click at [416, 209] on button "Rehearsal HMU" at bounding box center [590, 217] width 397 height 59
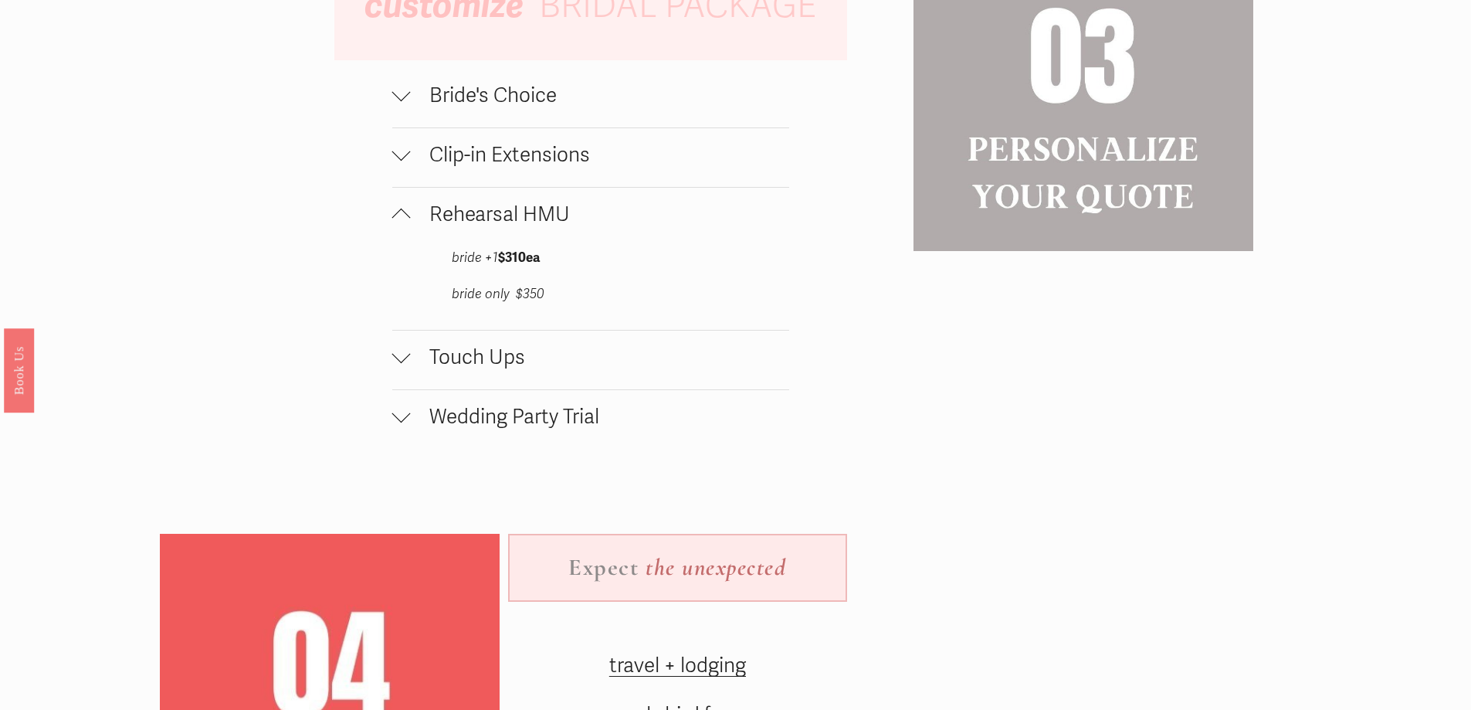
click at [416, 208] on button "Rehearsal HMU" at bounding box center [590, 217] width 397 height 59
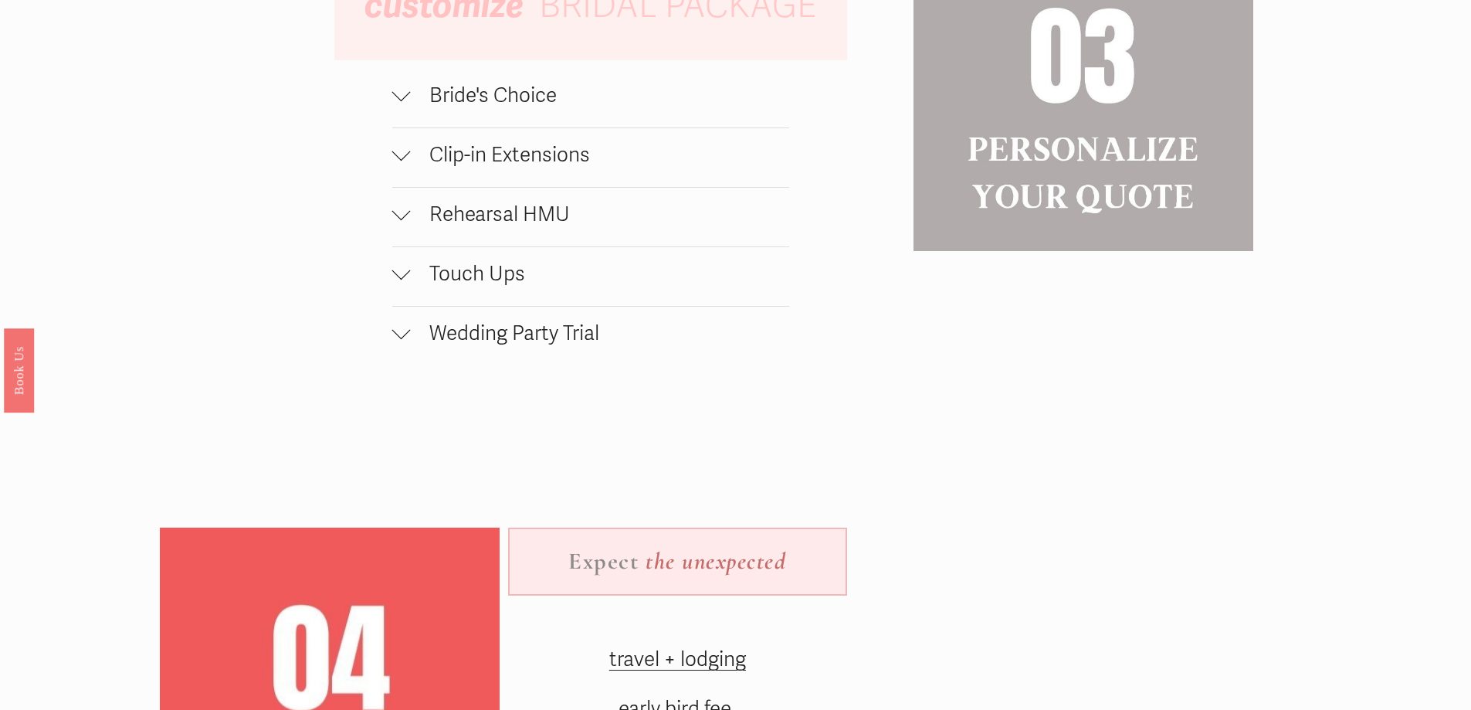
click at [407, 337] on div at bounding box center [401, 333] width 19 height 19
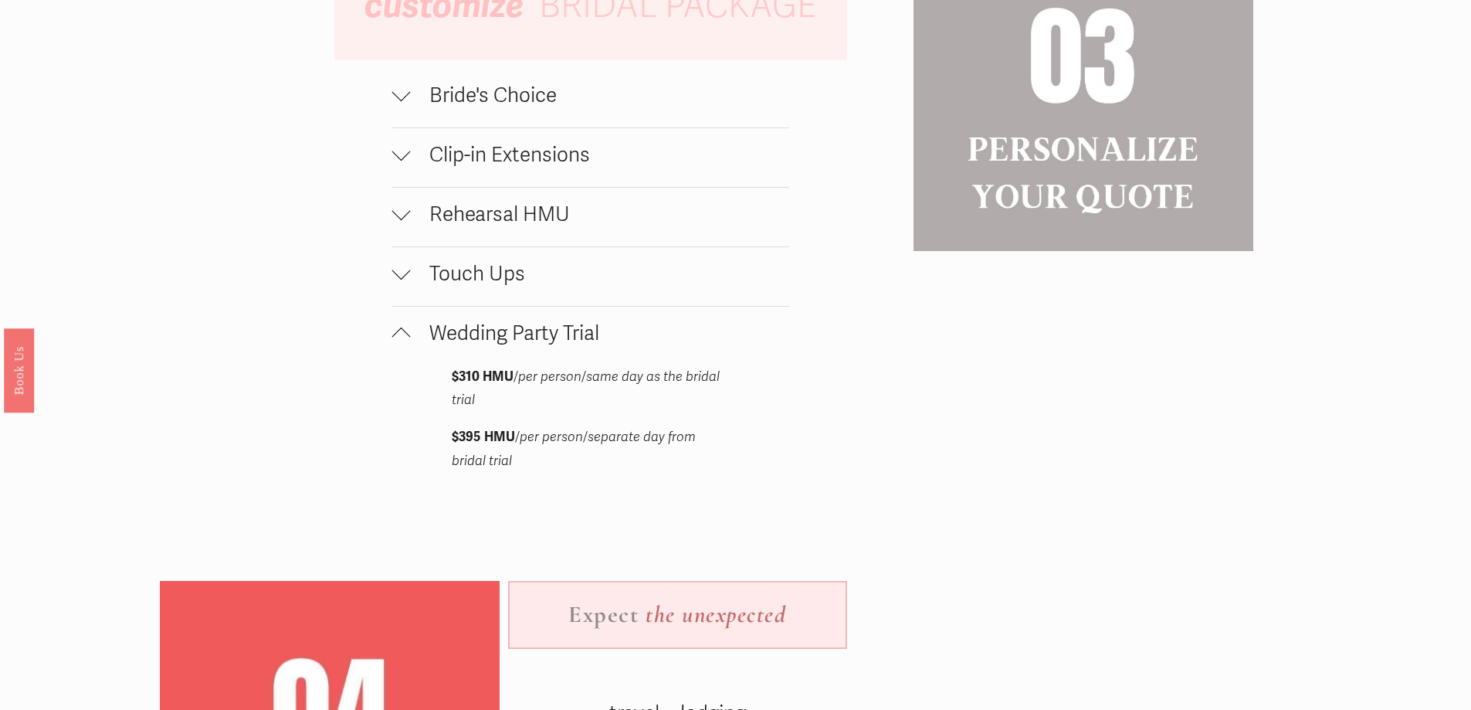
click at [407, 337] on div at bounding box center [401, 333] width 19 height 19
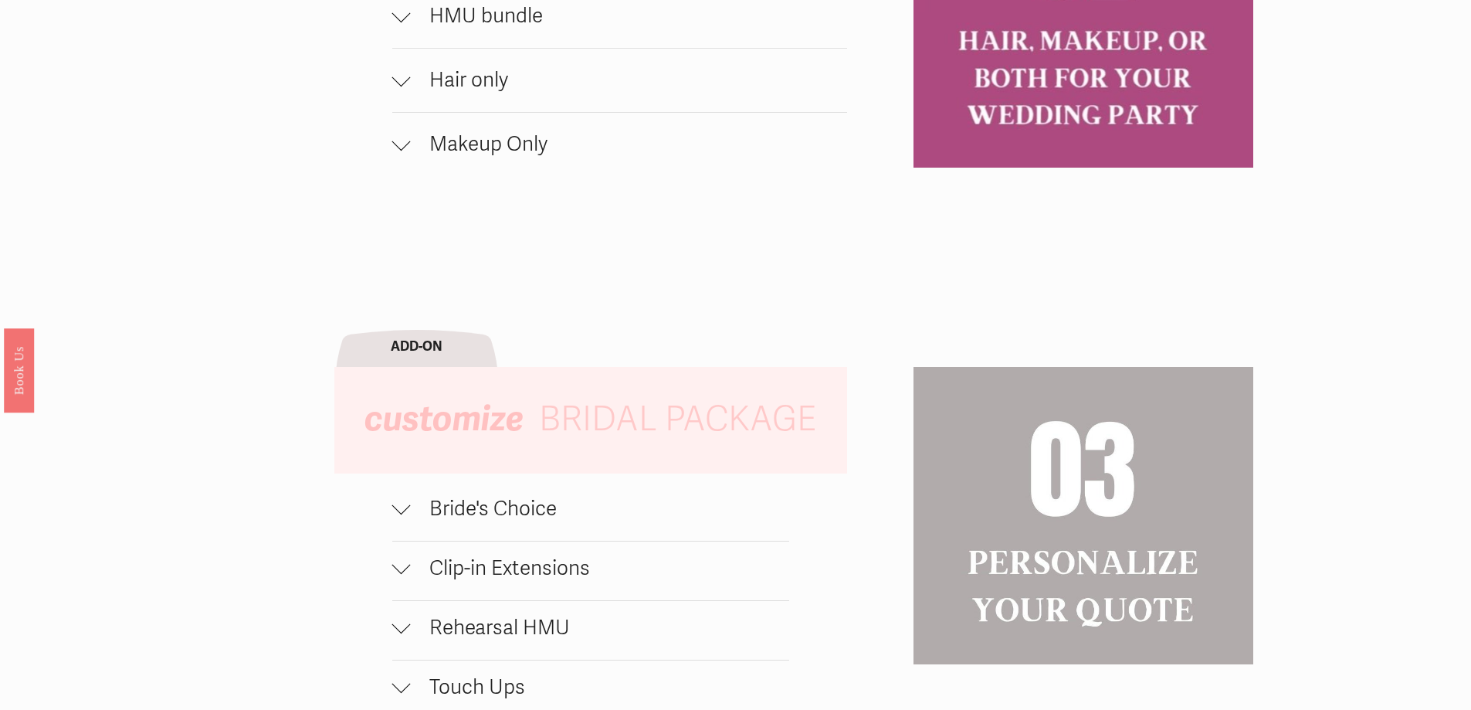
scroll to position [1236, 0]
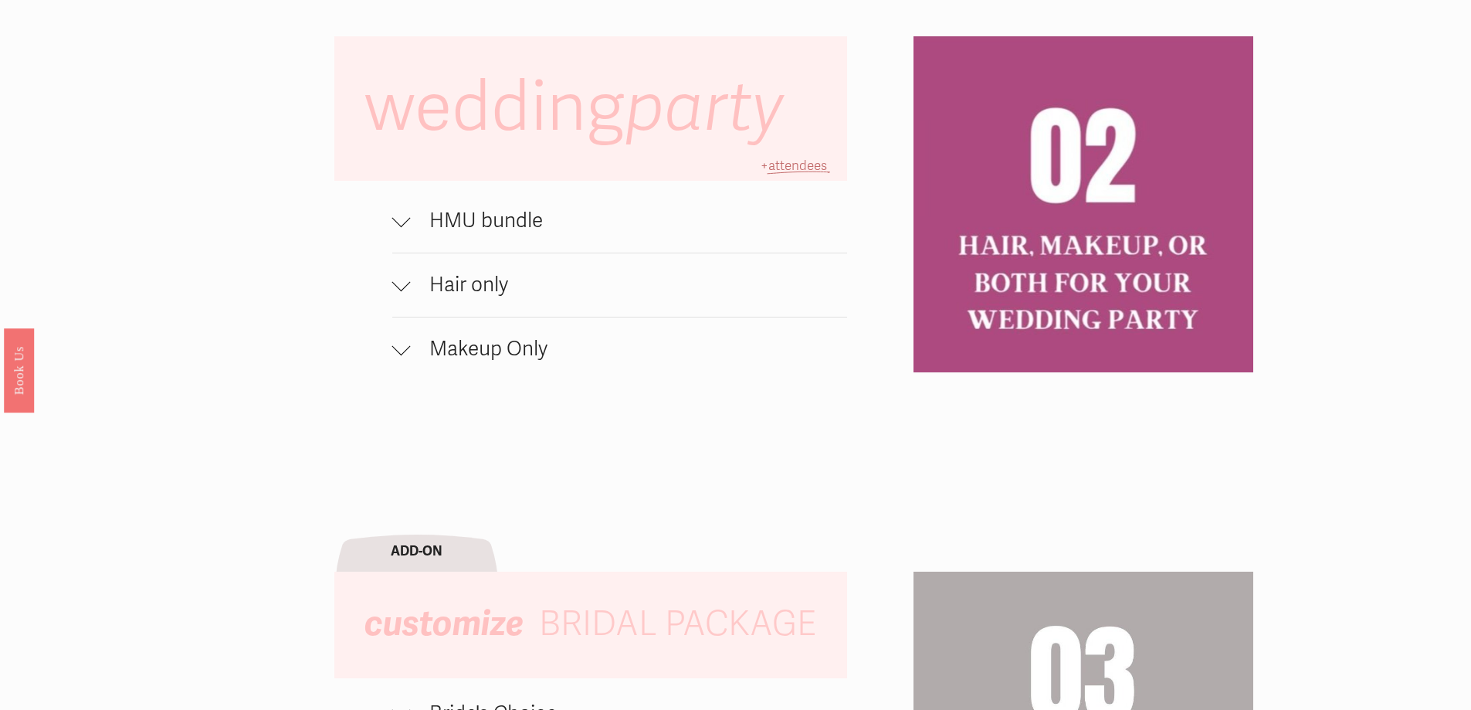
click at [425, 231] on span "HMU bundle" at bounding box center [629, 221] width 437 height 25
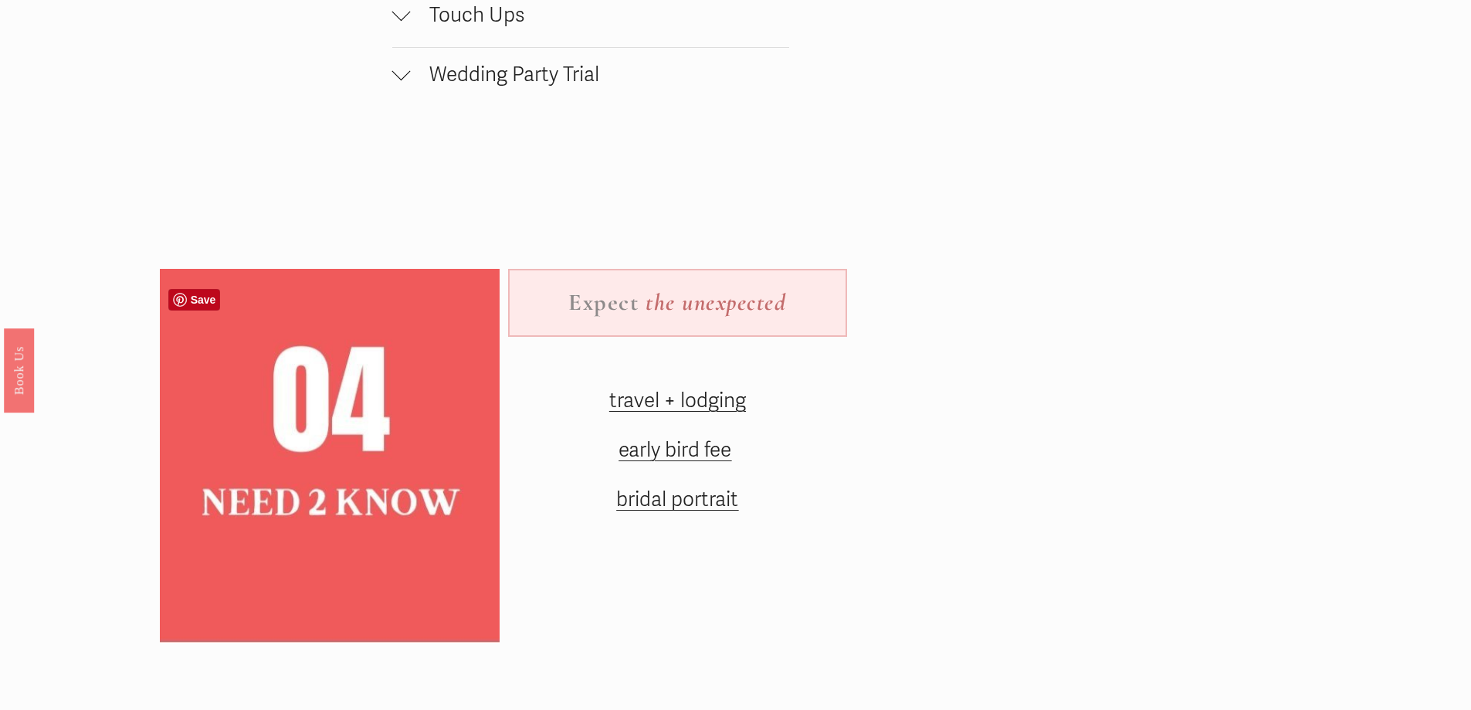
scroll to position [2394, 0]
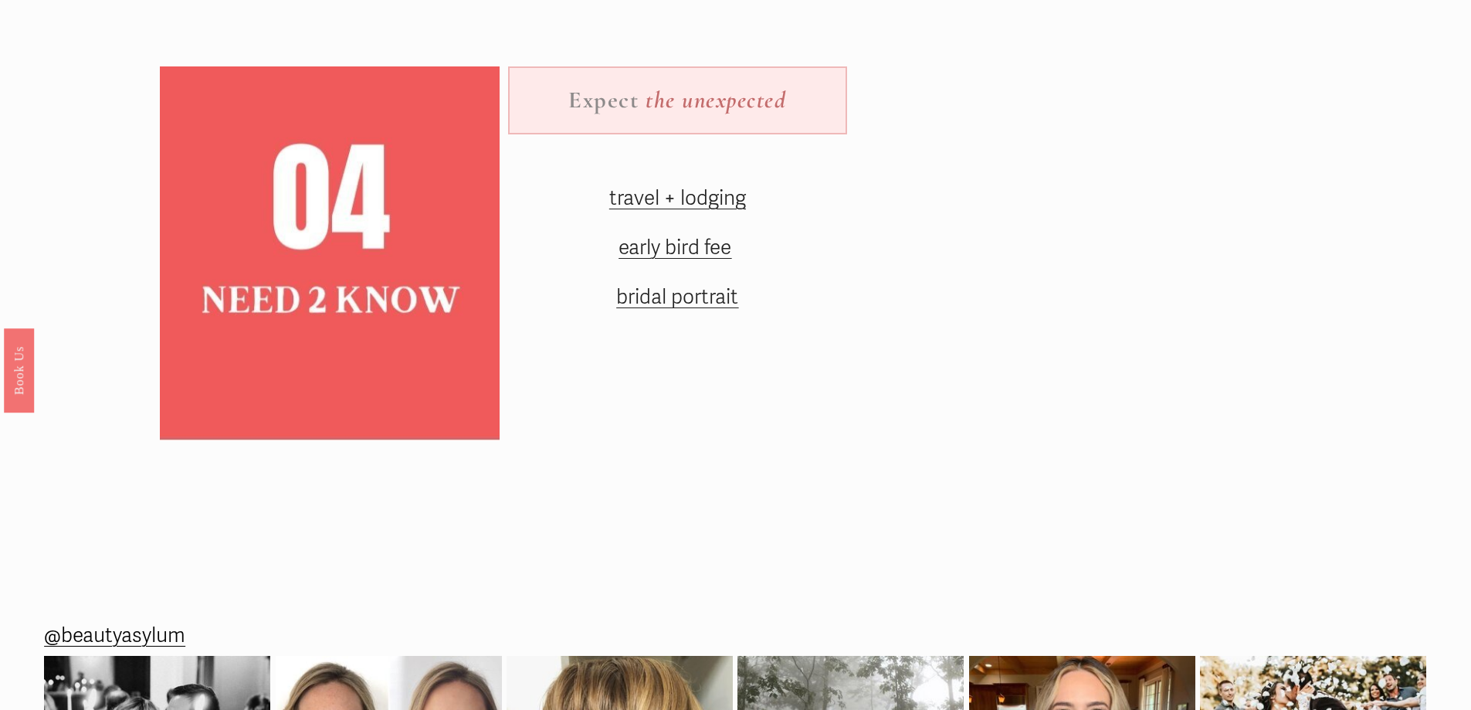
click at [657, 260] on span "early bird fee" at bounding box center [675, 248] width 113 height 25
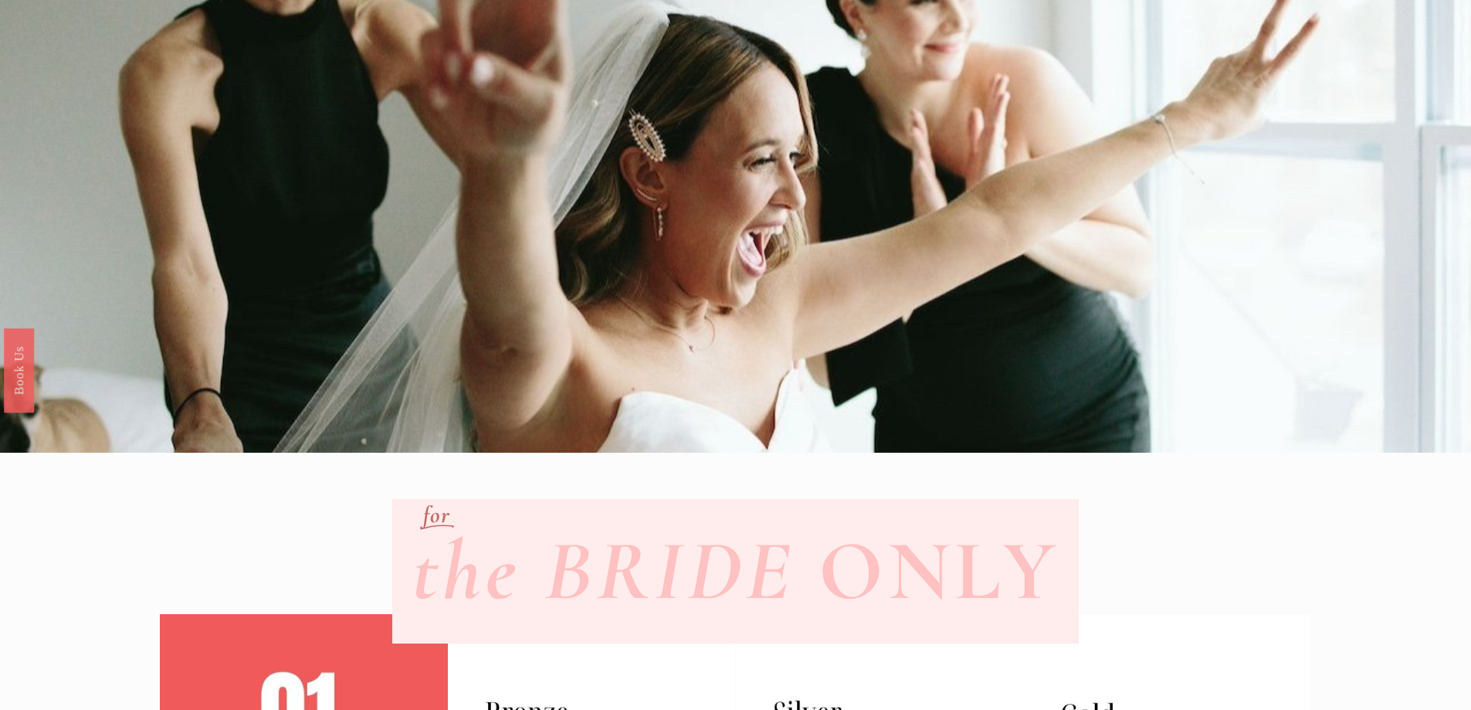
scroll to position [0, 0]
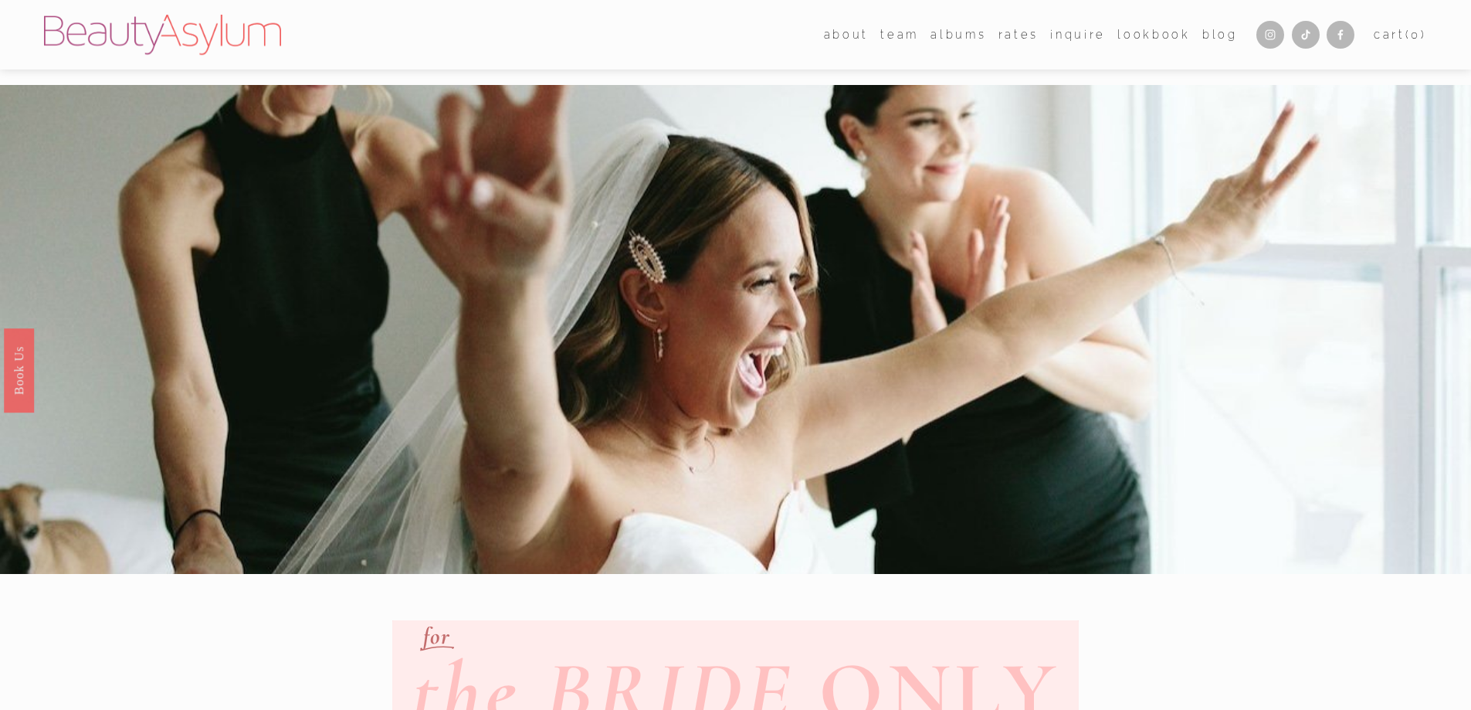
click at [1062, 36] on link "Inquire" at bounding box center [1078, 34] width 56 height 22
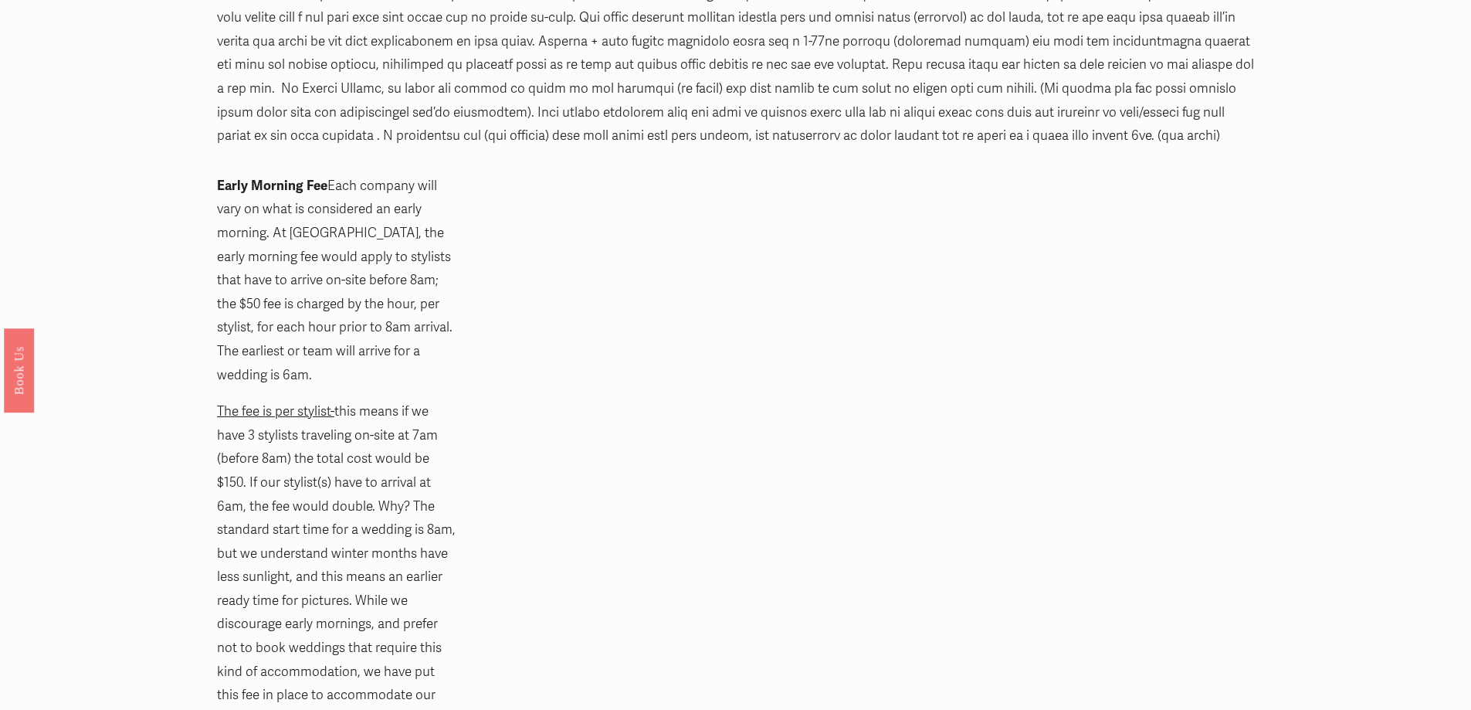
scroll to position [927, 0]
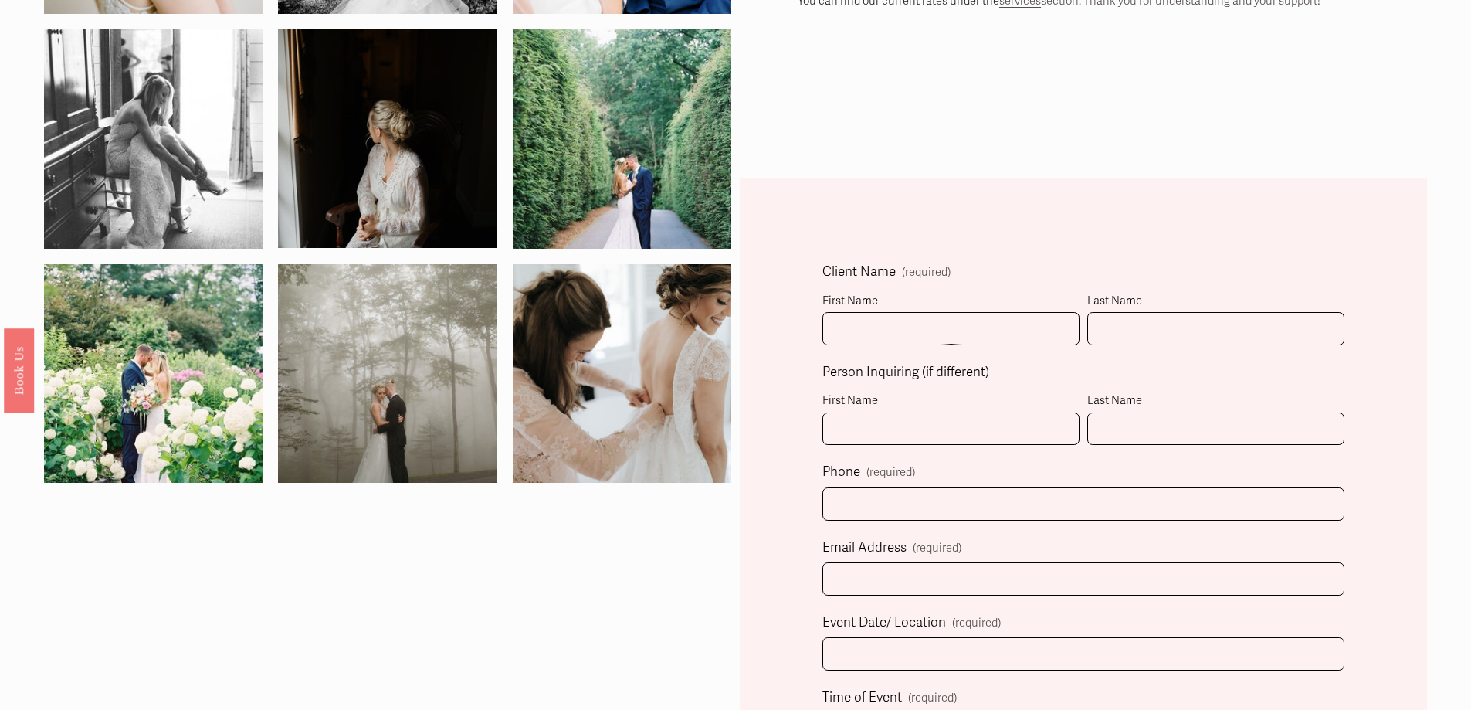
scroll to position [386, 0]
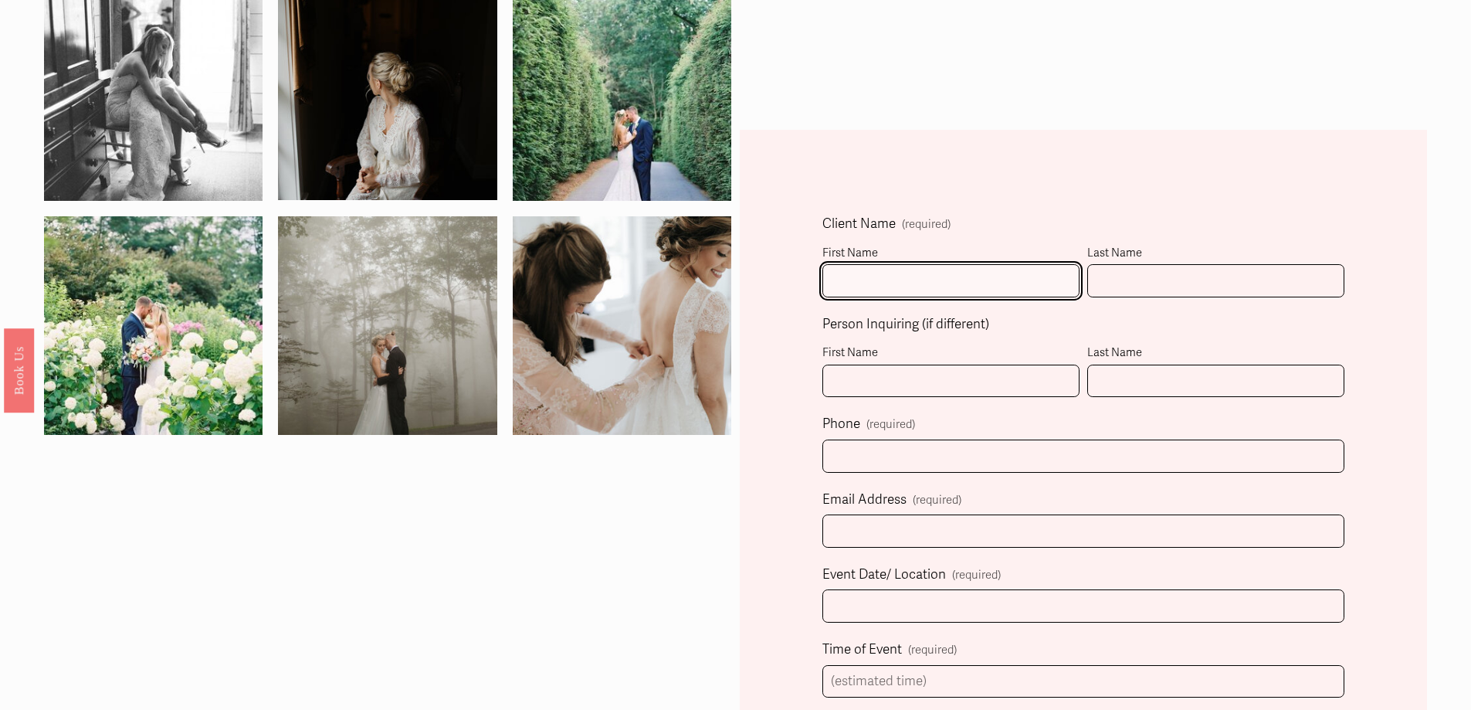
click at [886, 277] on input "First Name" at bounding box center [951, 280] width 257 height 33
type input "Gabriella"
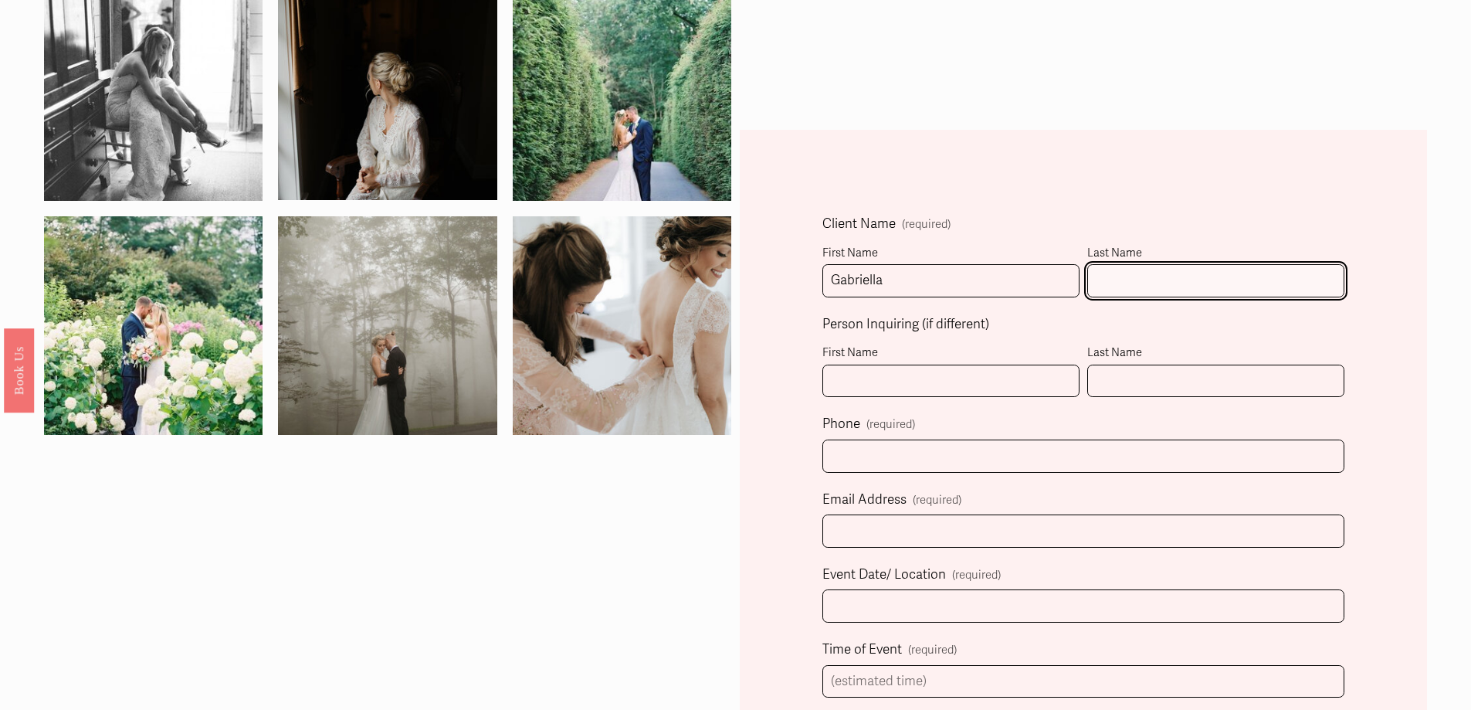
type input "s"
type input "Schloss"
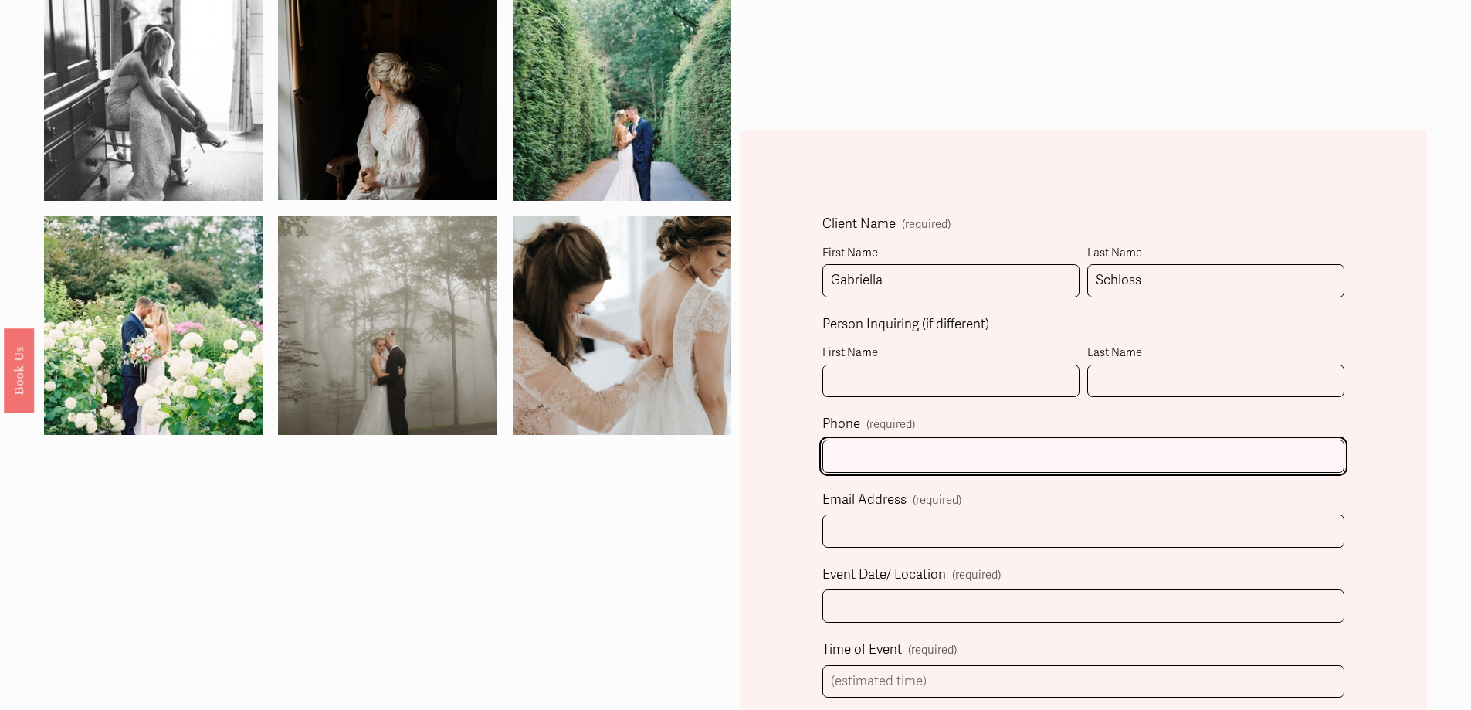
click at [852, 456] on input "text" at bounding box center [1084, 455] width 522 height 33
type input "[PHONE_NUMBER]"
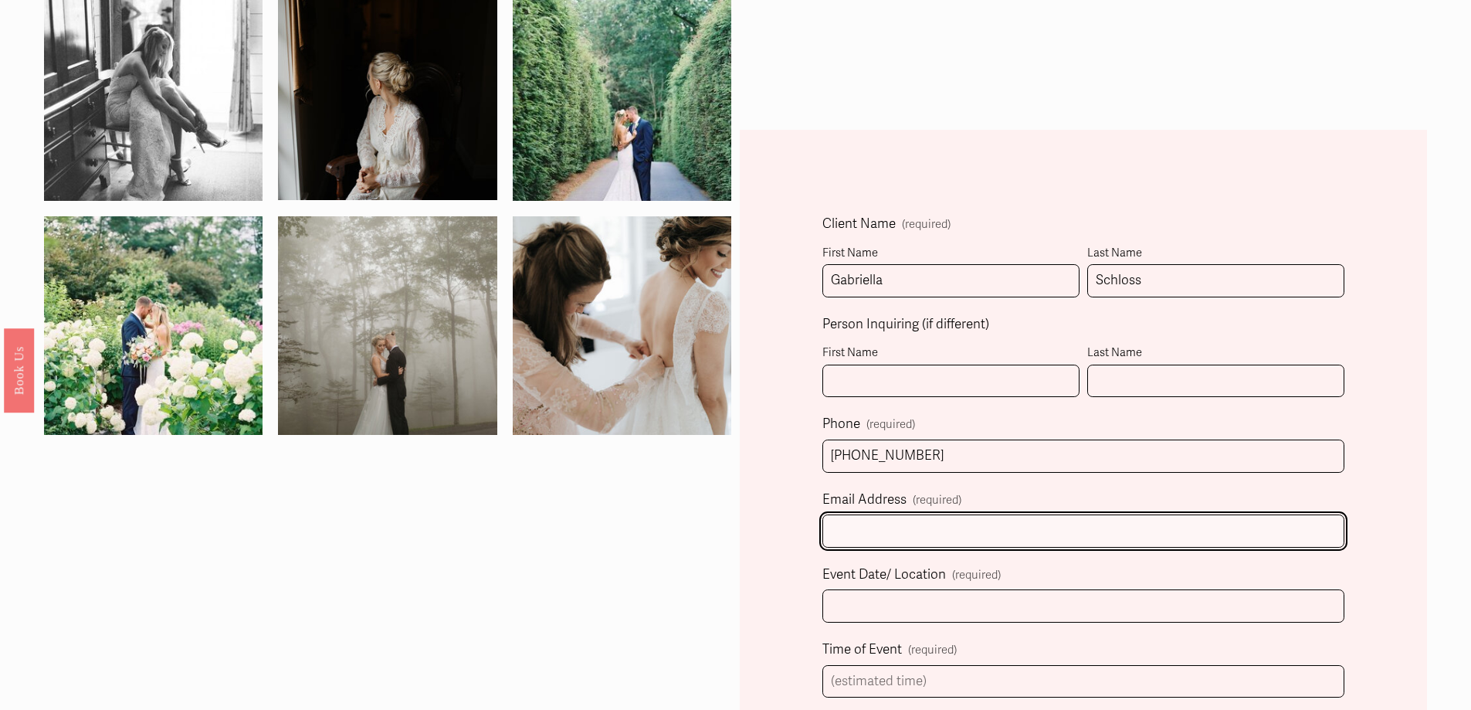
click at [865, 533] on input "Email Address (required)" at bounding box center [1084, 530] width 522 height 33
type input "schlossgabriella@gmail.com"
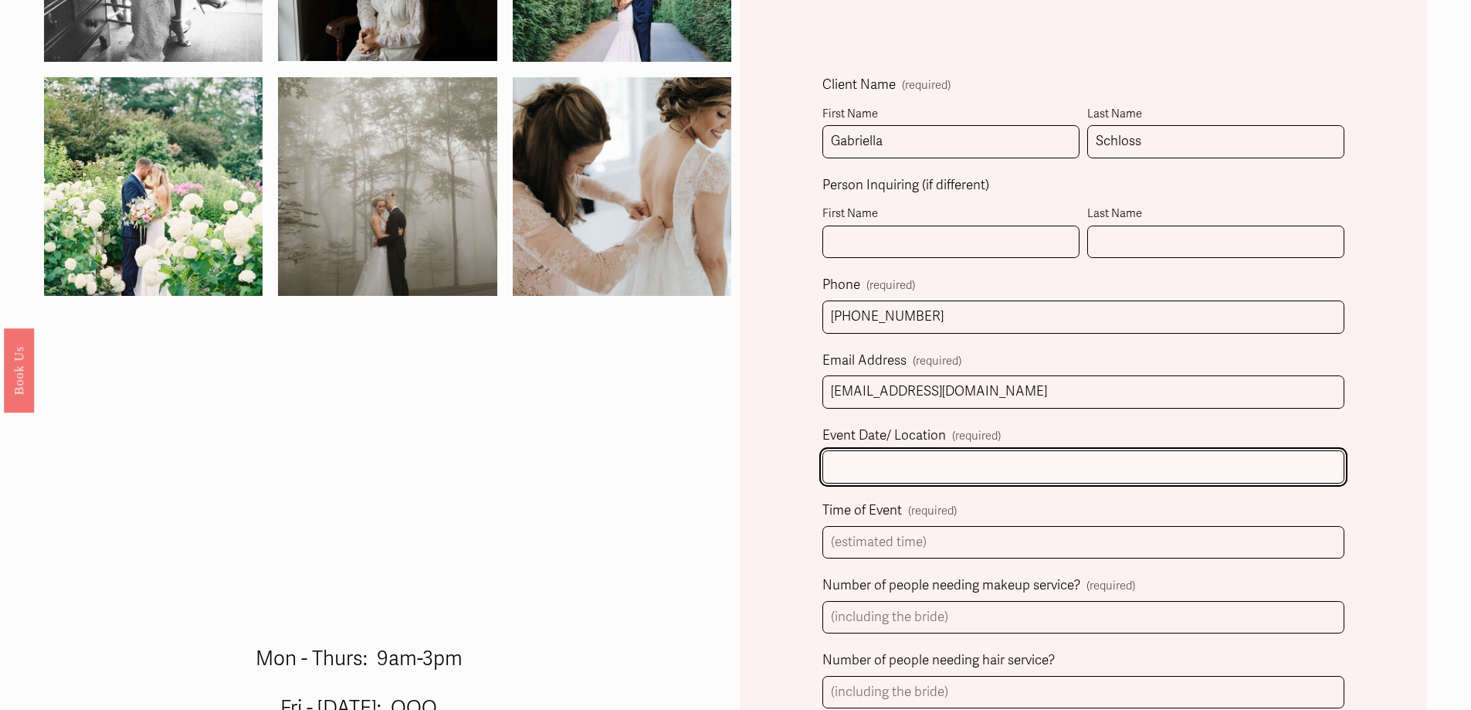
scroll to position [695, 0]
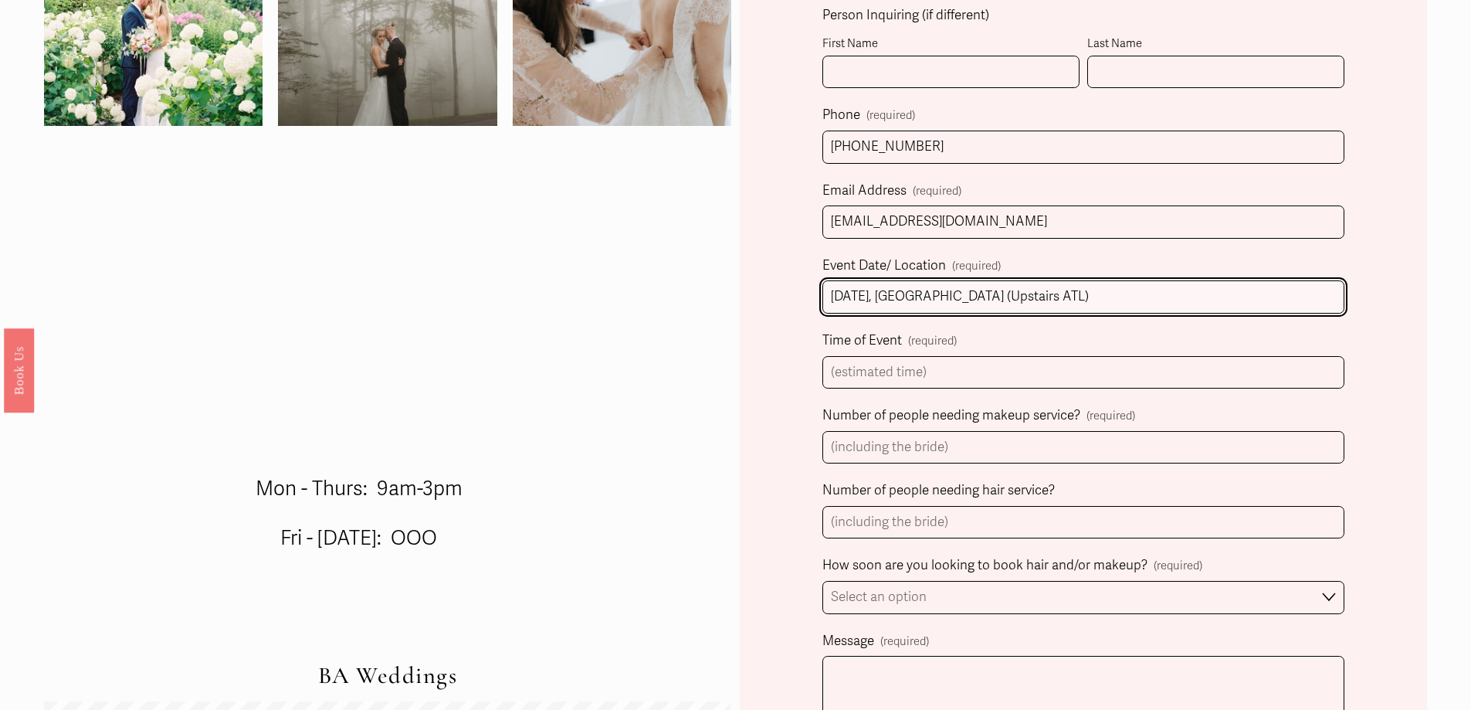
type input "4/11/2026, Atlanta (Upstairs ATL)"
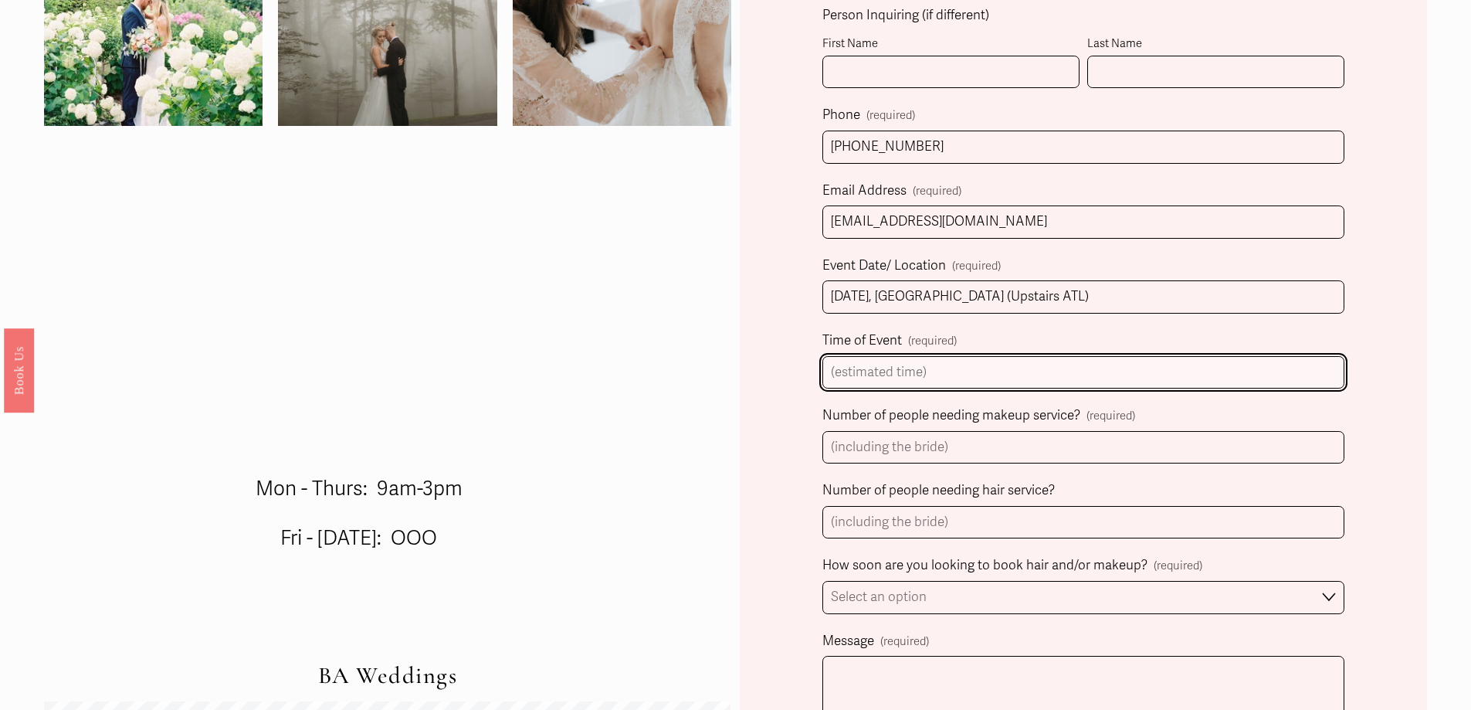
click at [870, 363] on input "Time of Event (required)" at bounding box center [1084, 372] width 522 height 33
type input "6pm"
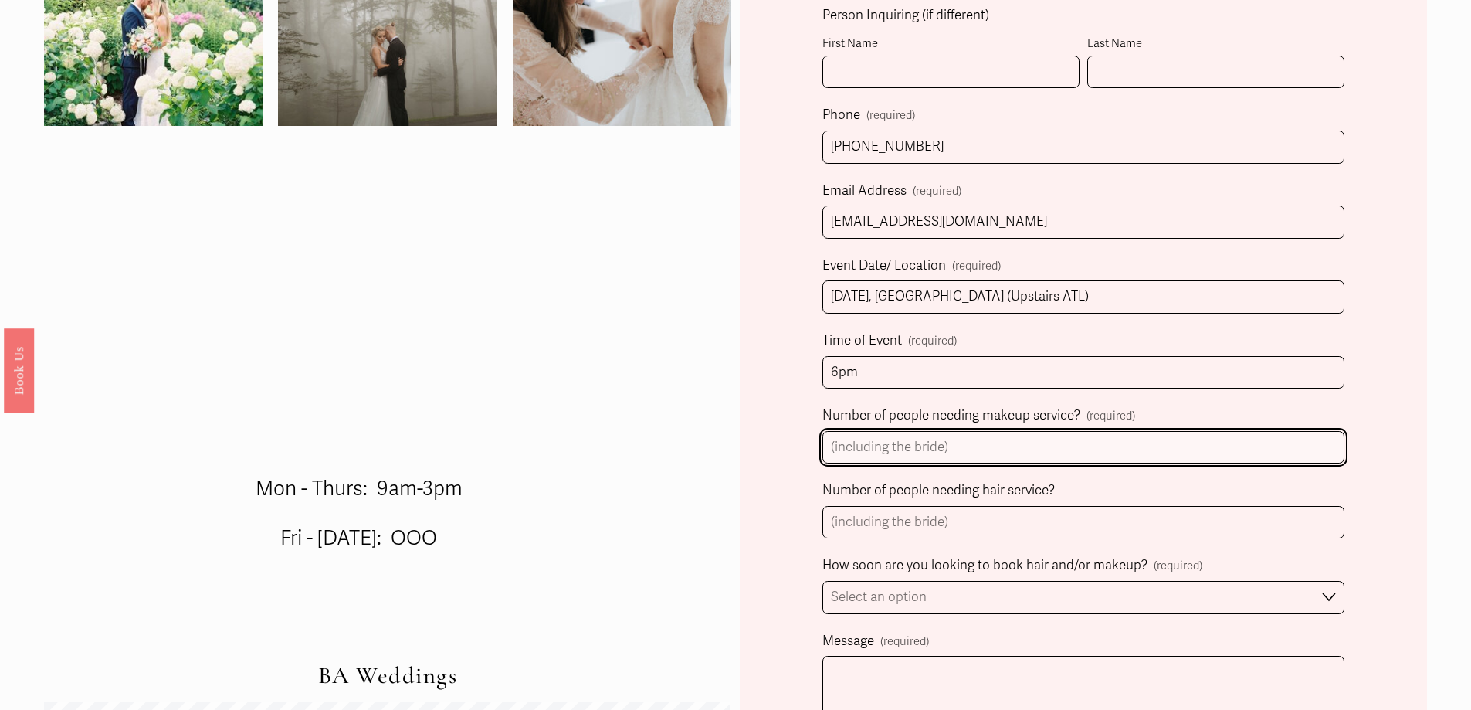
click at [873, 446] on input "Number of people needing makeup service? (required)" at bounding box center [1084, 447] width 522 height 33
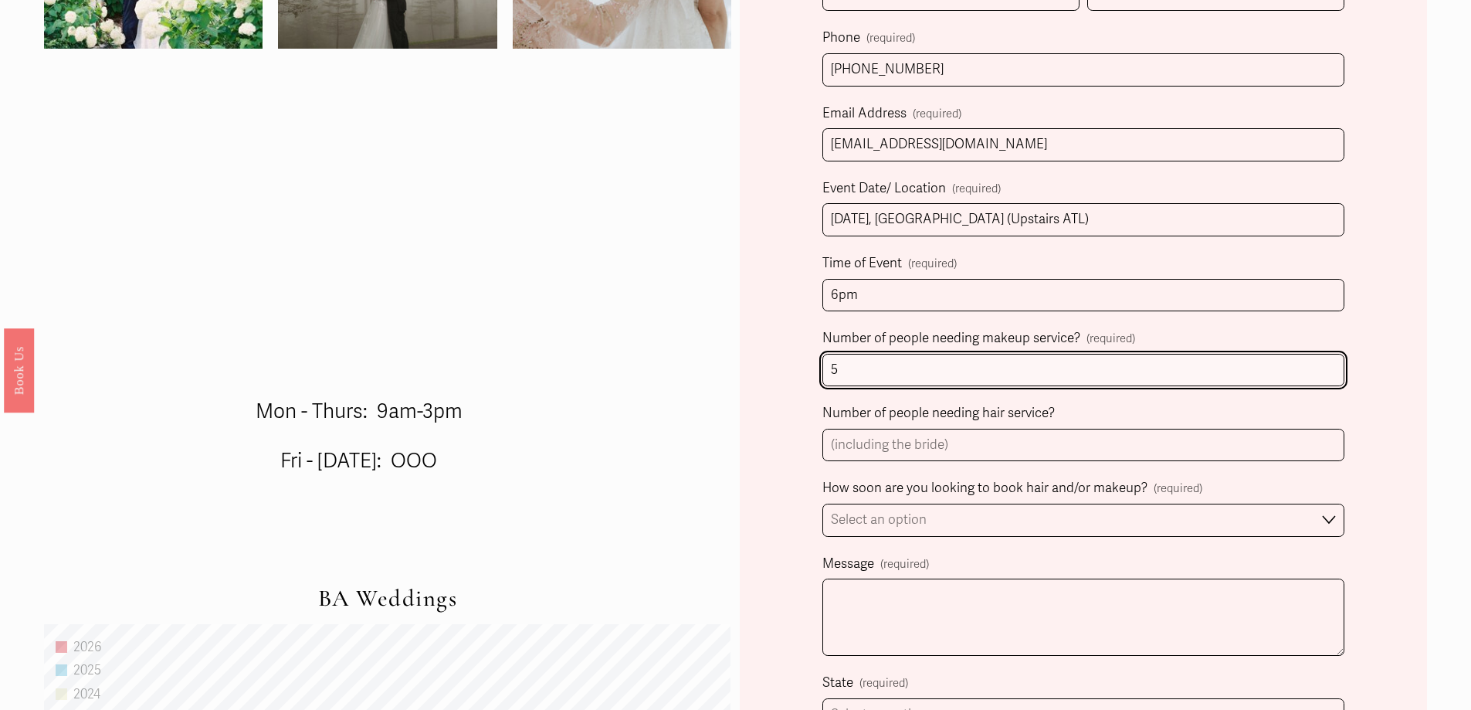
type input "5"
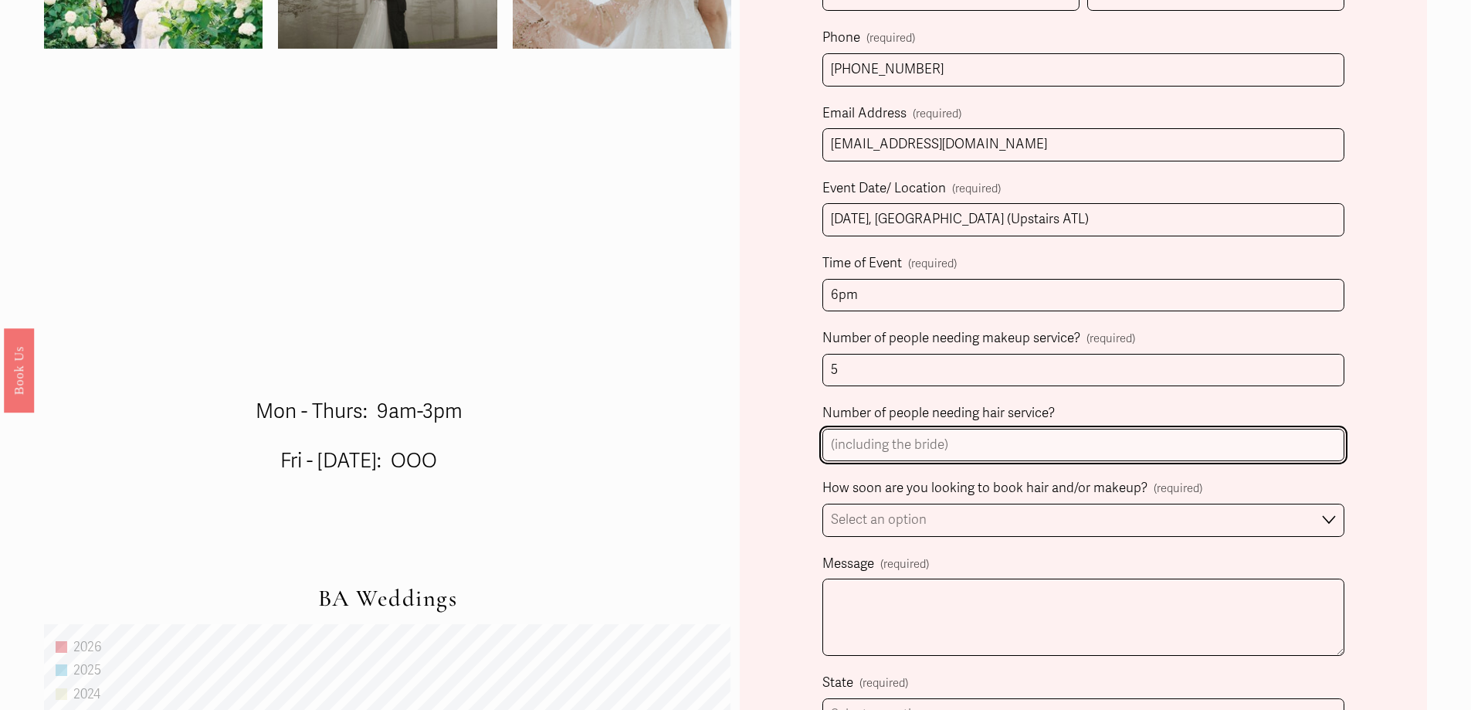
click at [857, 462] on input "Number of people needing hair service?" at bounding box center [1084, 445] width 522 height 33
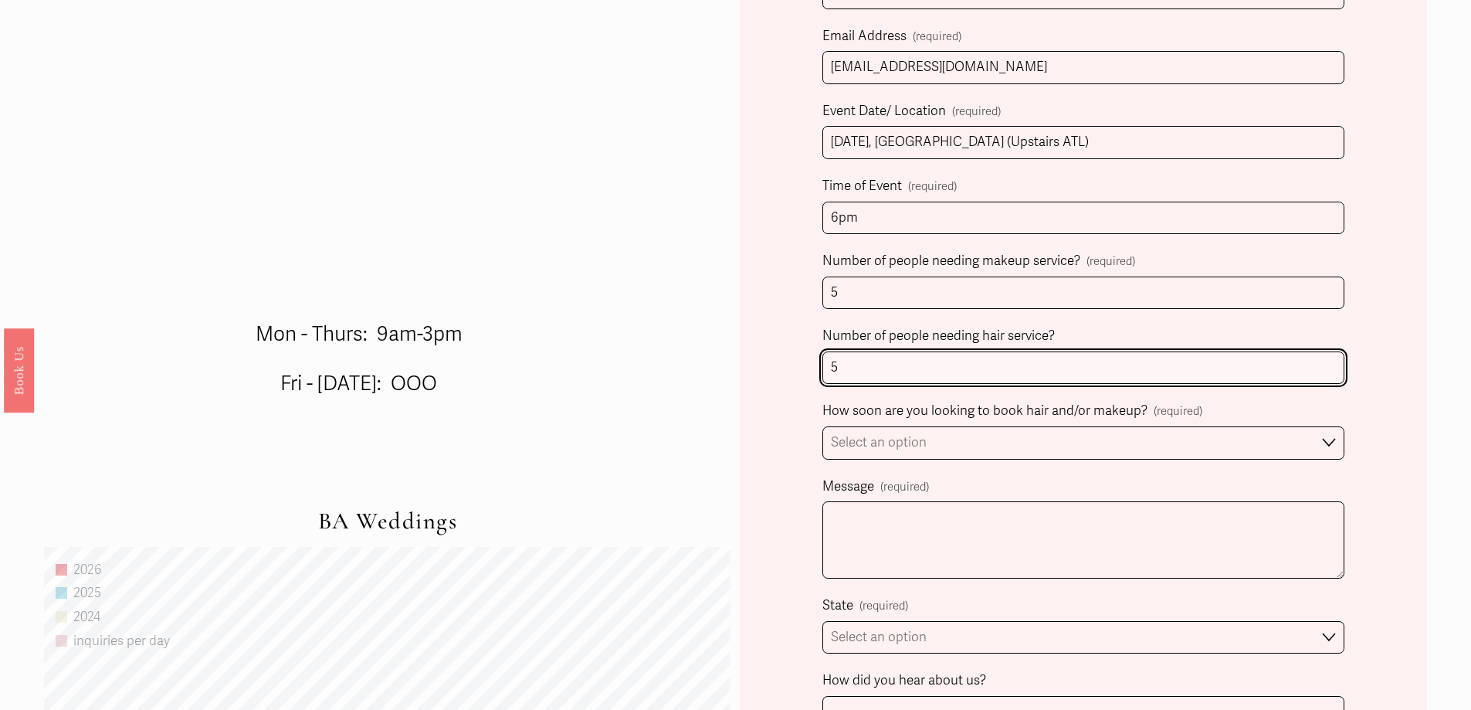
type input "5"
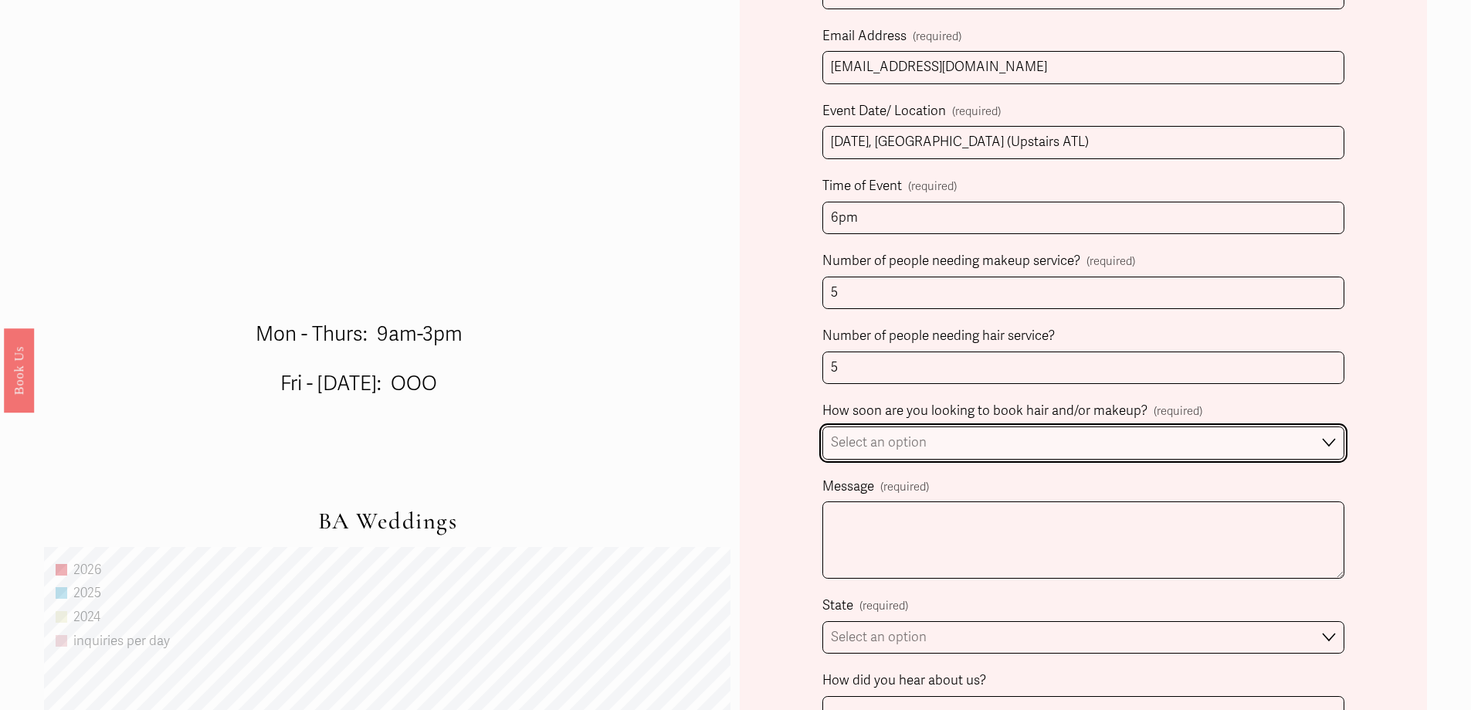
click at [862, 456] on select "Select an option Immediately 1-2 weeks I'm looking for information & not ready …" at bounding box center [1084, 442] width 522 height 33
click at [858, 453] on select "Select an option Immediately 1-2 weeks I'm looking for information & not ready …" at bounding box center [1084, 442] width 522 height 33
select select "1-2 weeks"
click at [823, 429] on select "Select an option Immediately 1-2 weeks I'm looking for information & not ready …" at bounding box center [1084, 442] width 522 height 33
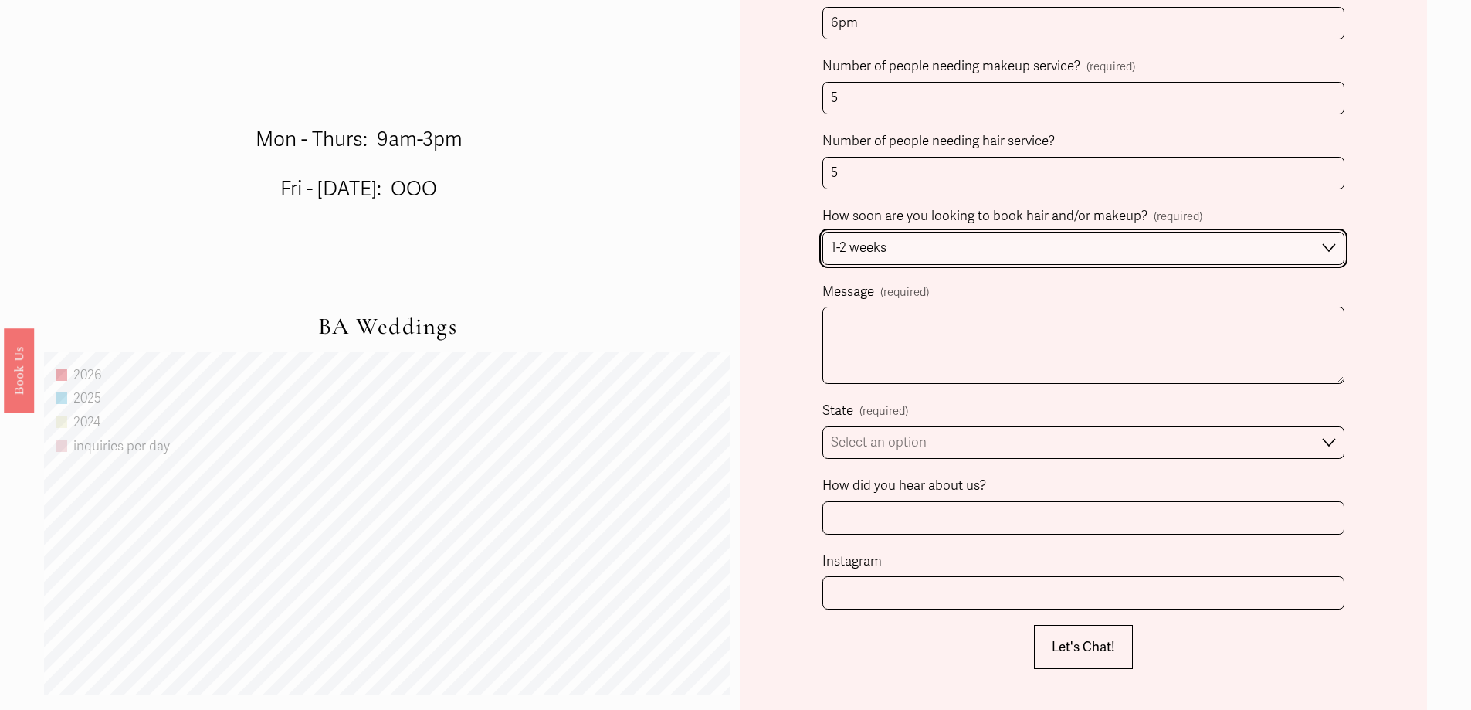
scroll to position [1081, 0]
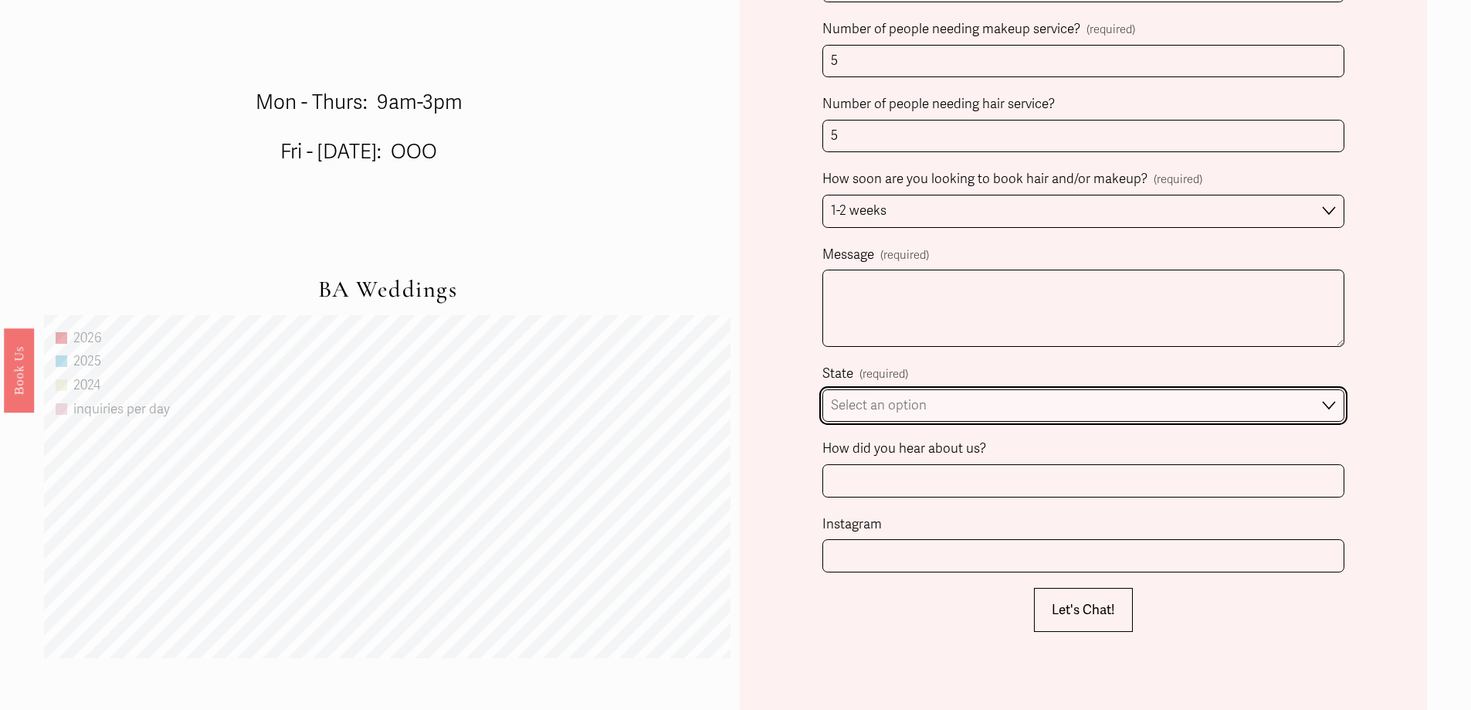
click at [870, 400] on select "Select an option Please Select One Atlanta, GA Charlotte, NC Charleston, SC Des…" at bounding box center [1084, 405] width 522 height 33
click at [868, 404] on select "Select an option Please Select One Atlanta, GA Charlotte, NC Charleston, SC Des…" at bounding box center [1084, 405] width 522 height 33
select select "Atlanta, GA"
click at [823, 392] on select "Select an option Please Select One Atlanta, GA Charlotte, NC Charleston, SC Des…" at bounding box center [1084, 405] width 522 height 33
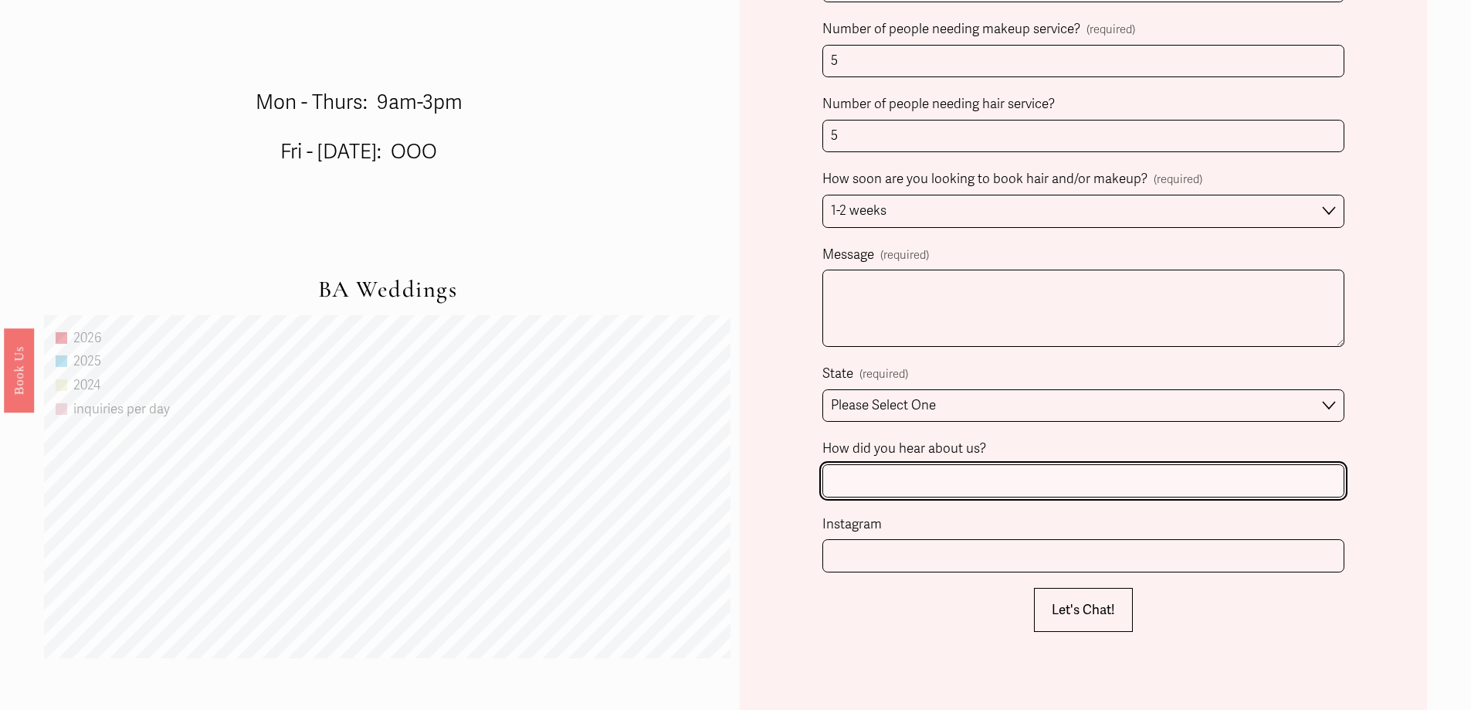
click at [850, 485] on input "How did you hear about us?" at bounding box center [1084, 480] width 522 height 33
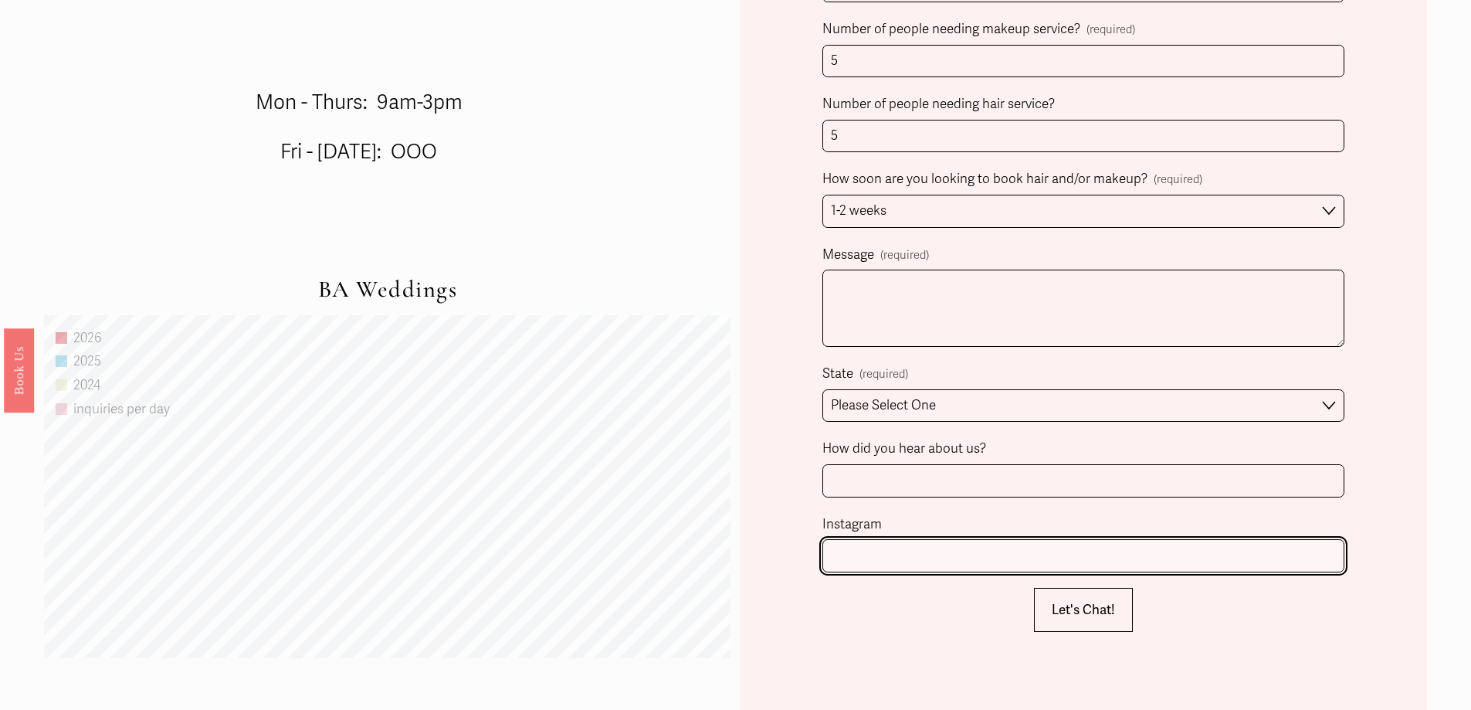
click at [843, 562] on input "Instagram" at bounding box center [1084, 555] width 522 height 33
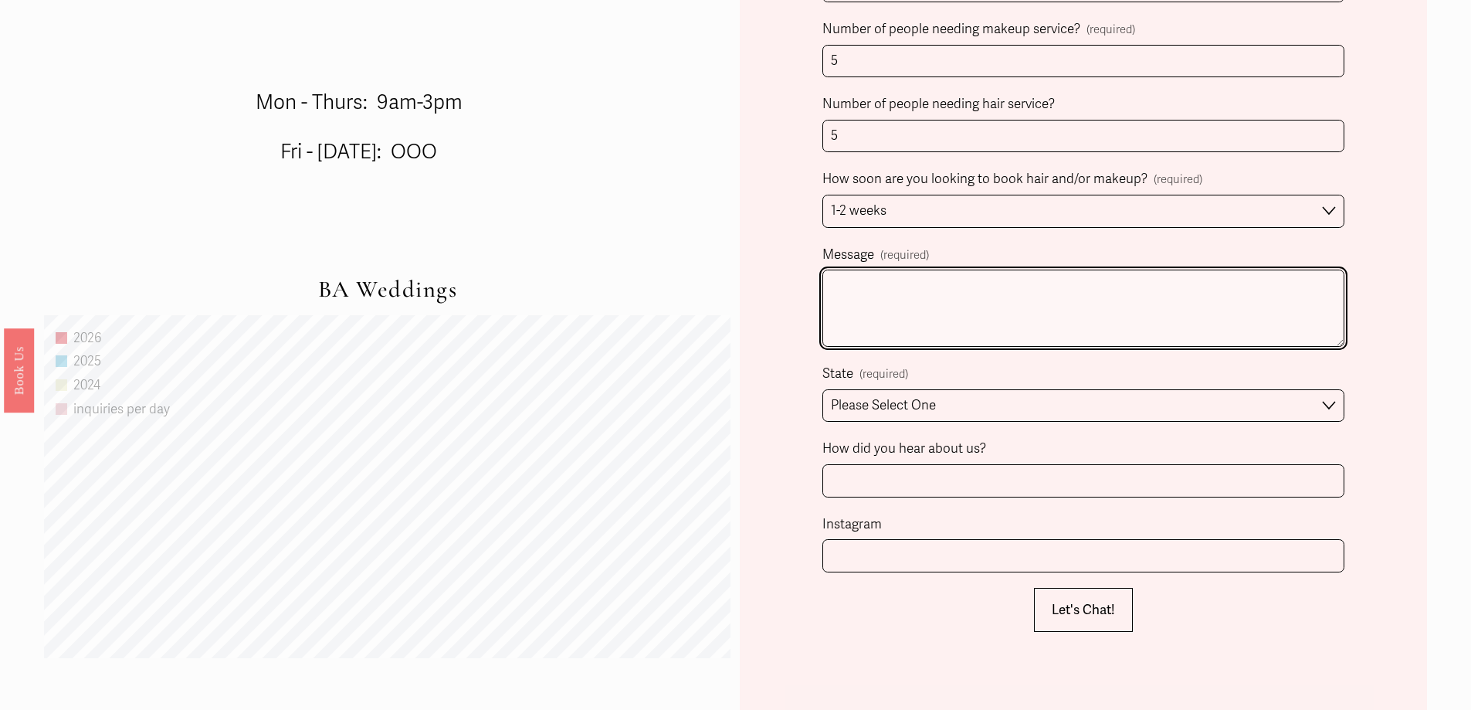
click at [889, 313] on textarea "Message (required)" at bounding box center [1084, 308] width 522 height 77
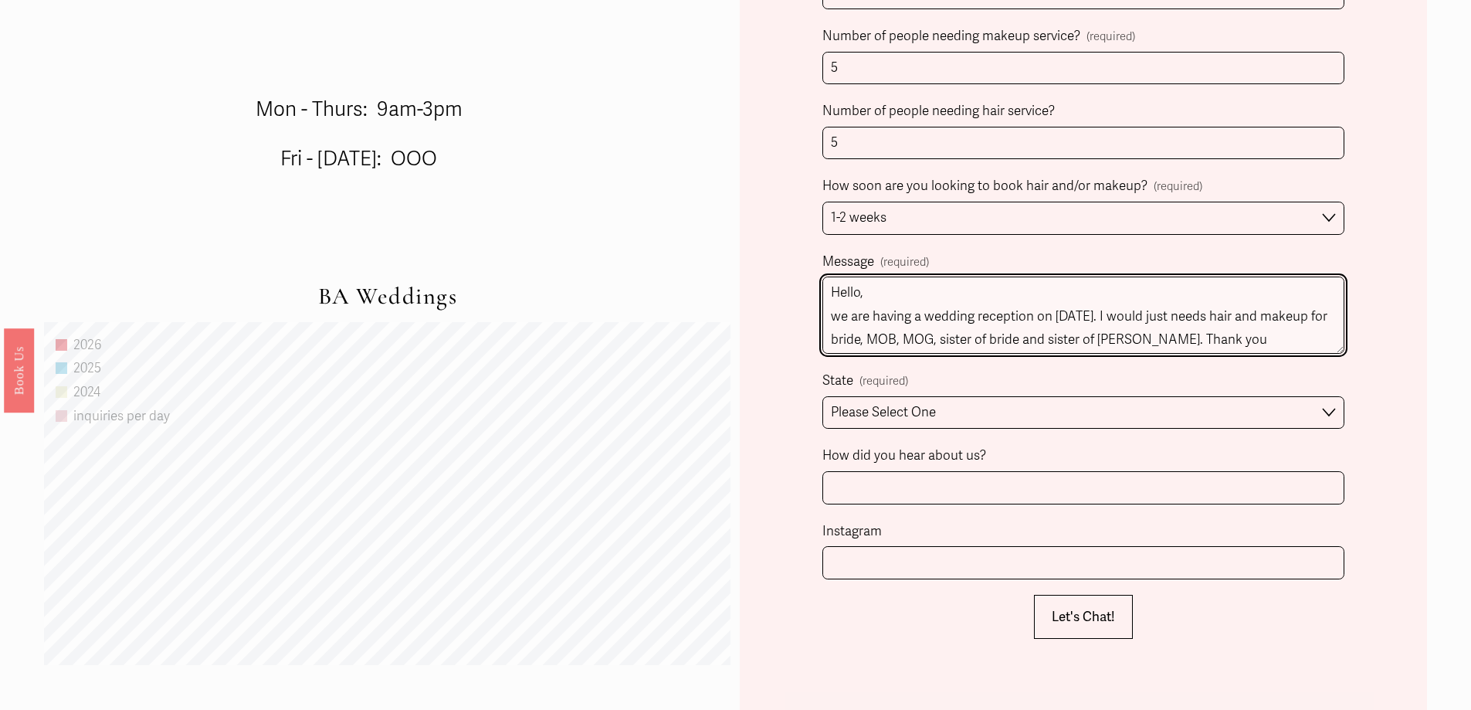
scroll to position [1127, 0]
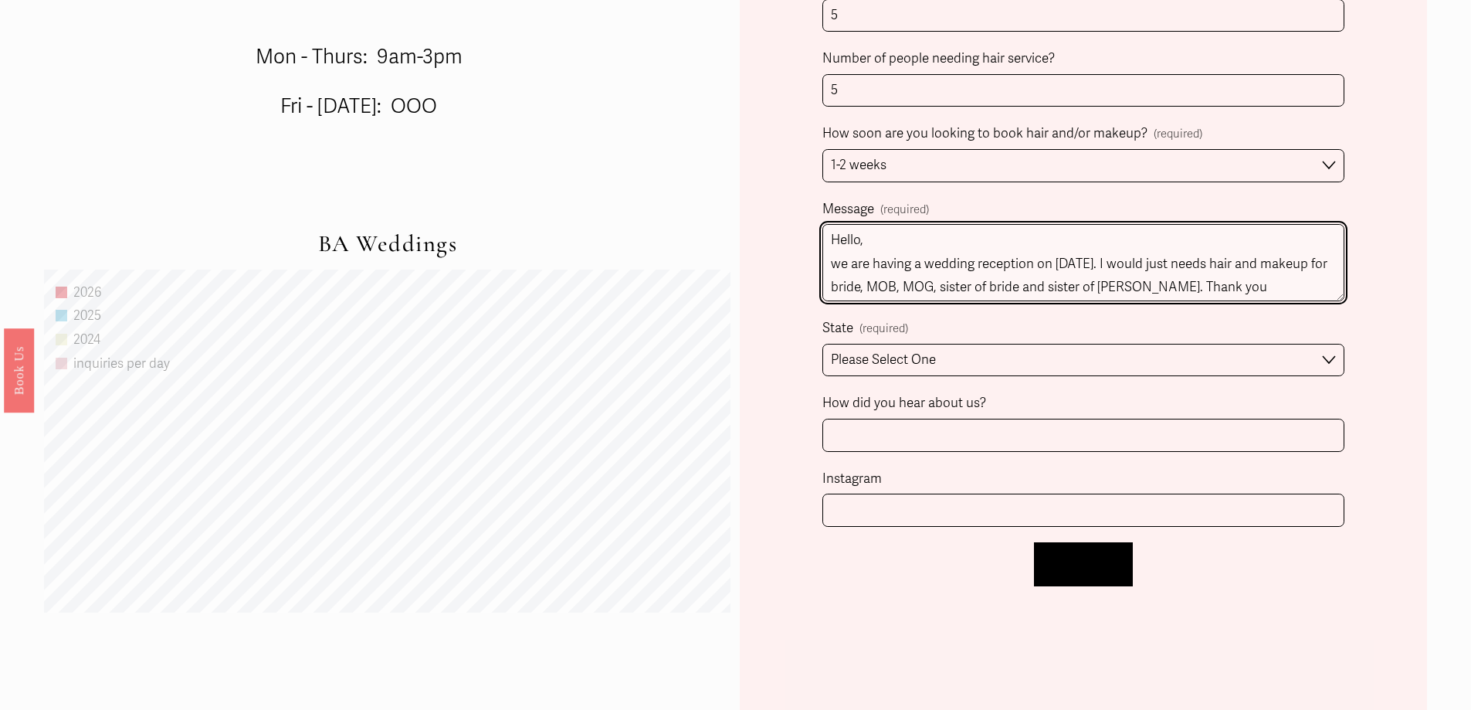
type textarea "Hello, we are having a wedding reception on April 11th, 2026. I would just need…"
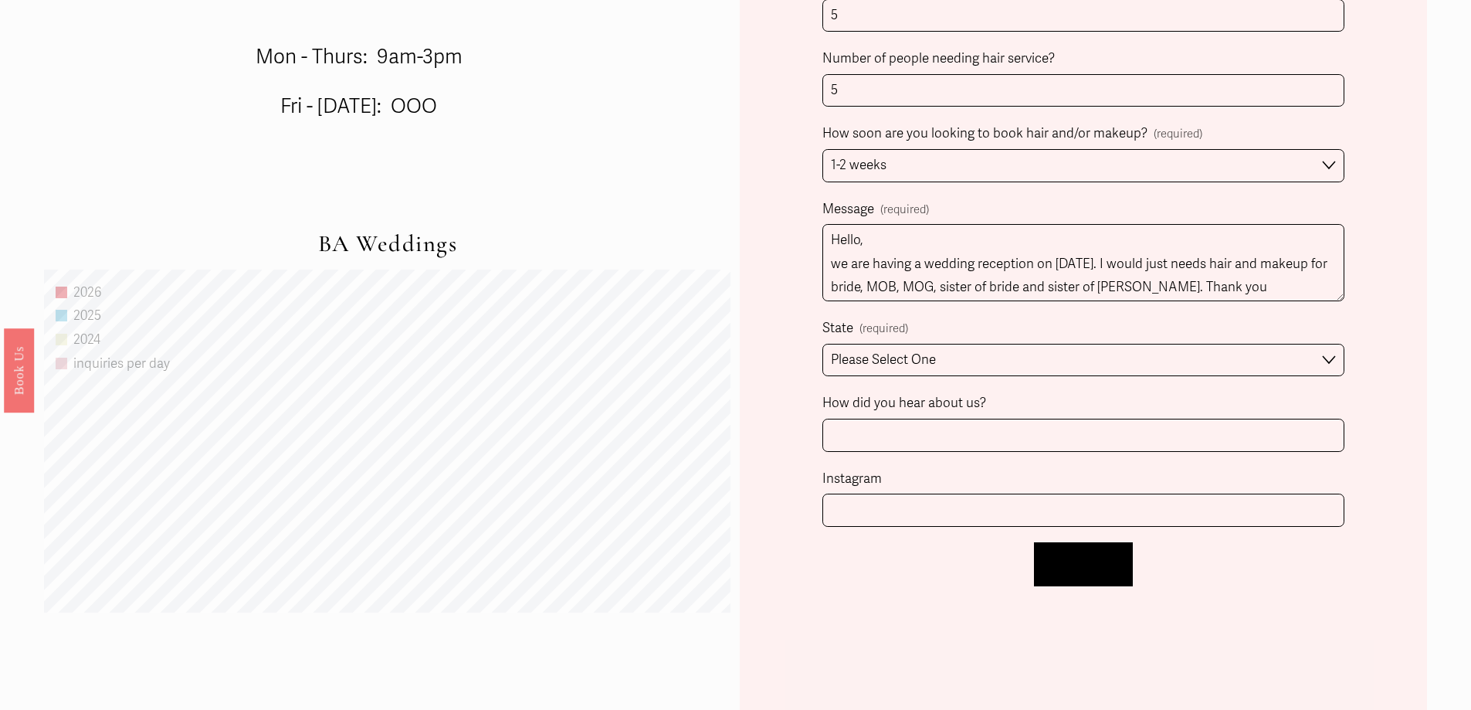
click at [1041, 558] on button "Let's Chat! Let's Chat!" at bounding box center [1083, 564] width 99 height 44
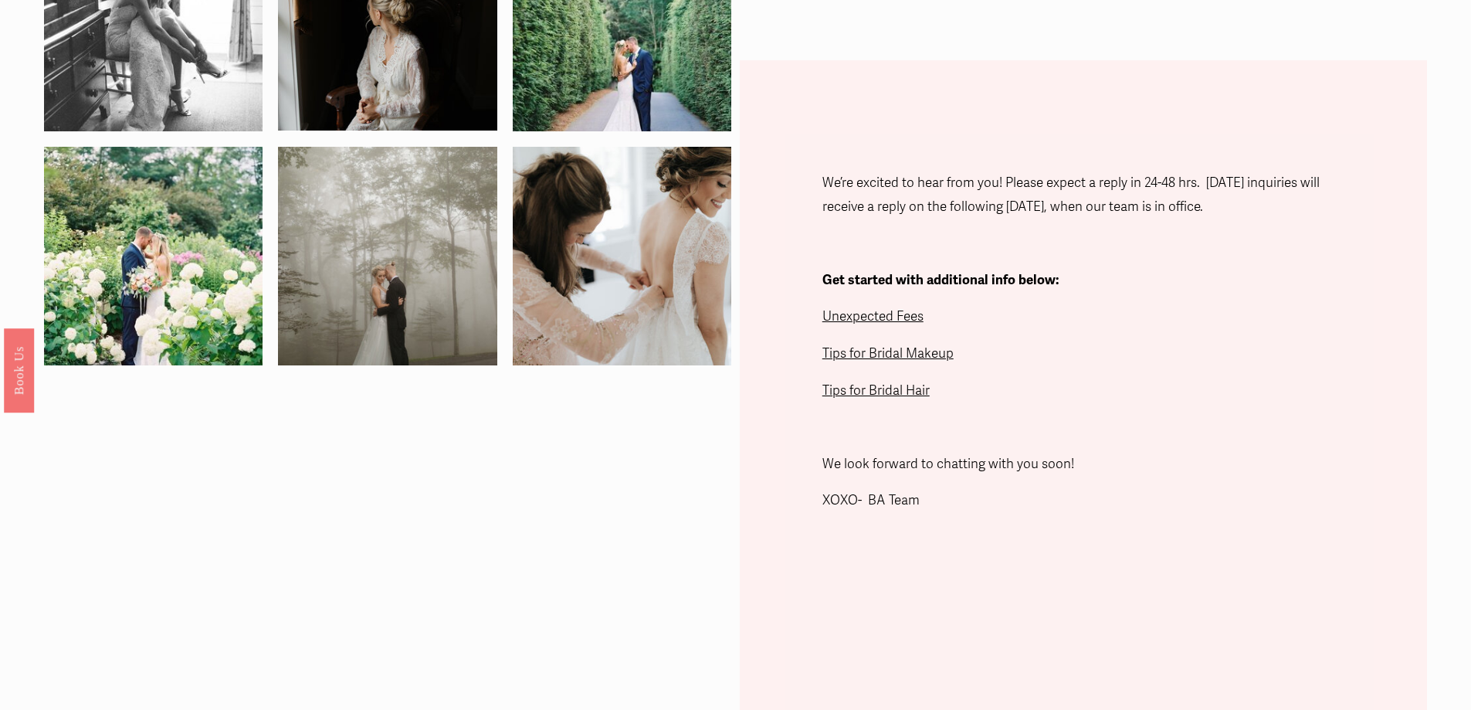
scroll to position [452, 0]
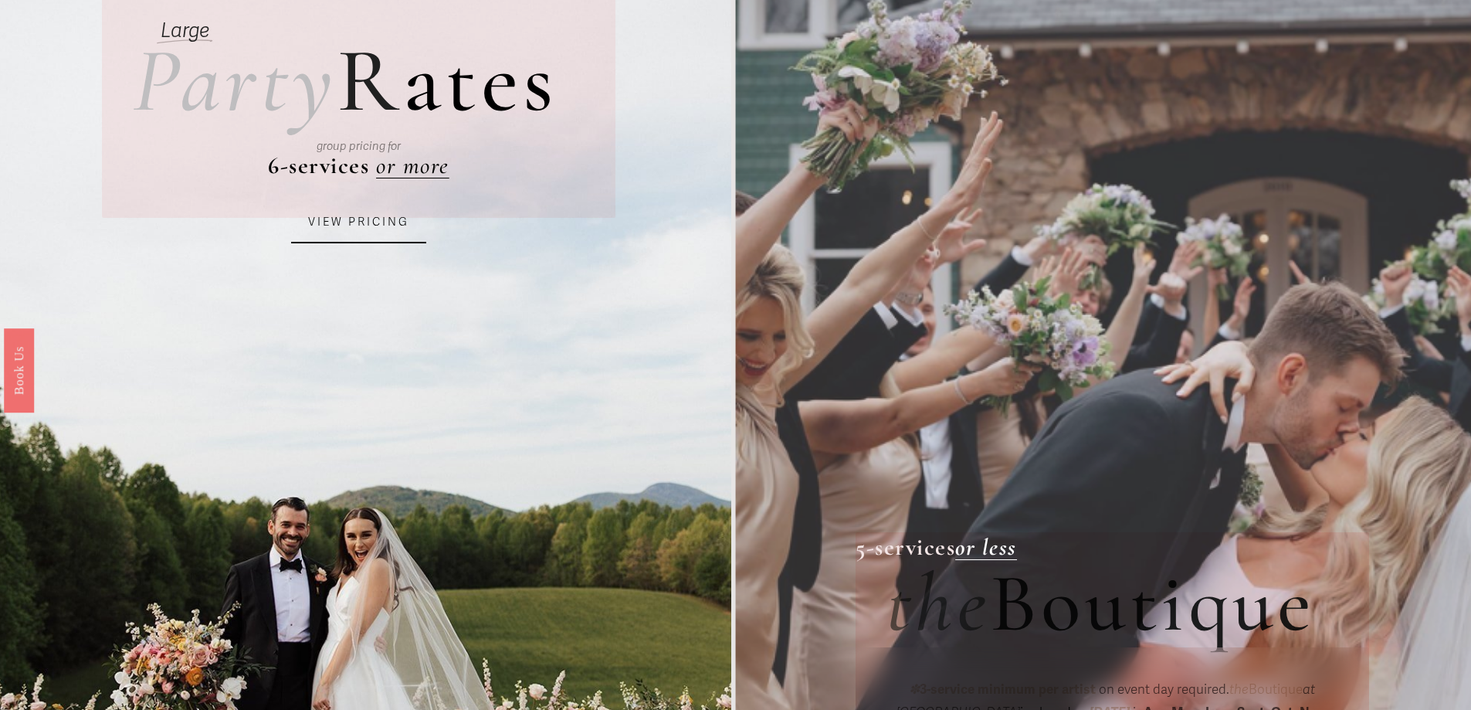
scroll to position [154, 0]
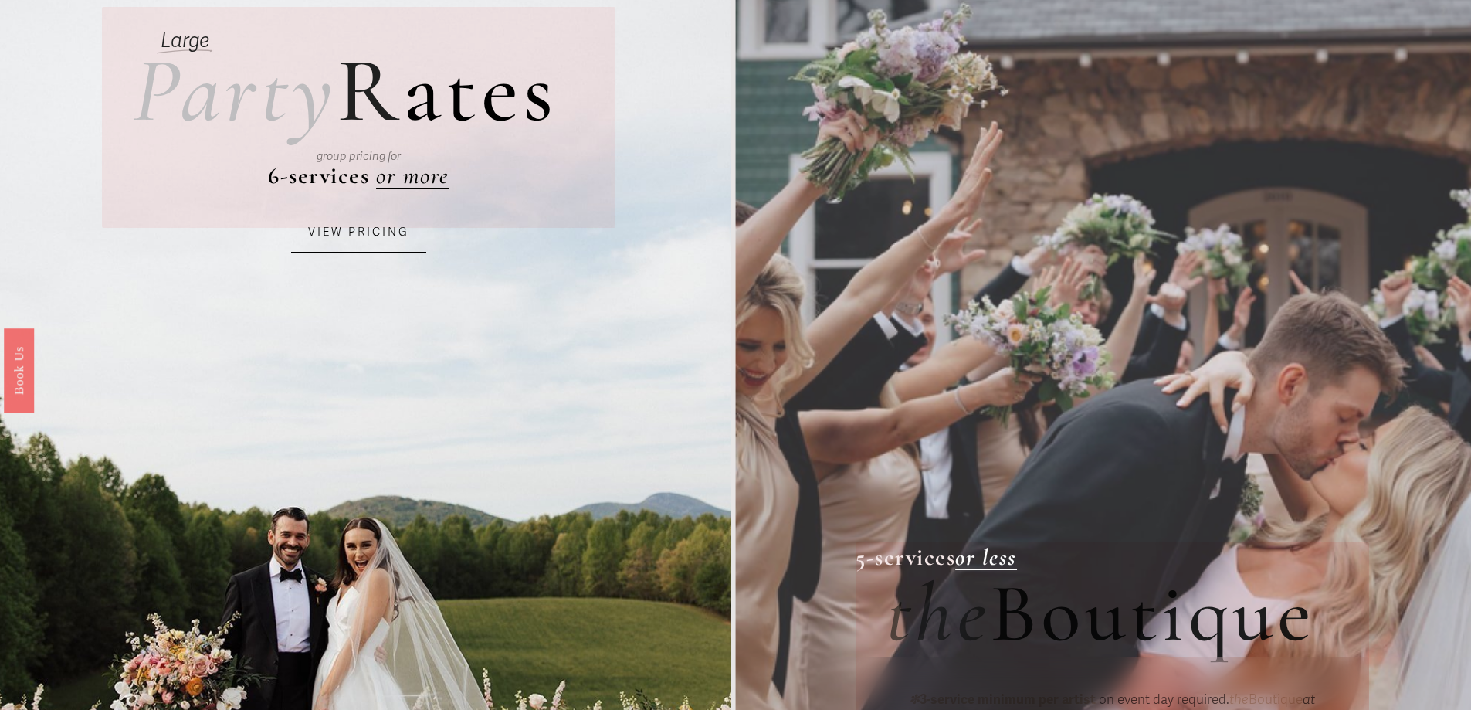
click at [415, 185] on div "group pricing for" at bounding box center [359, 156] width 398 height 68
click at [341, 216] on link "VIEW PRICING" at bounding box center [358, 233] width 135 height 42
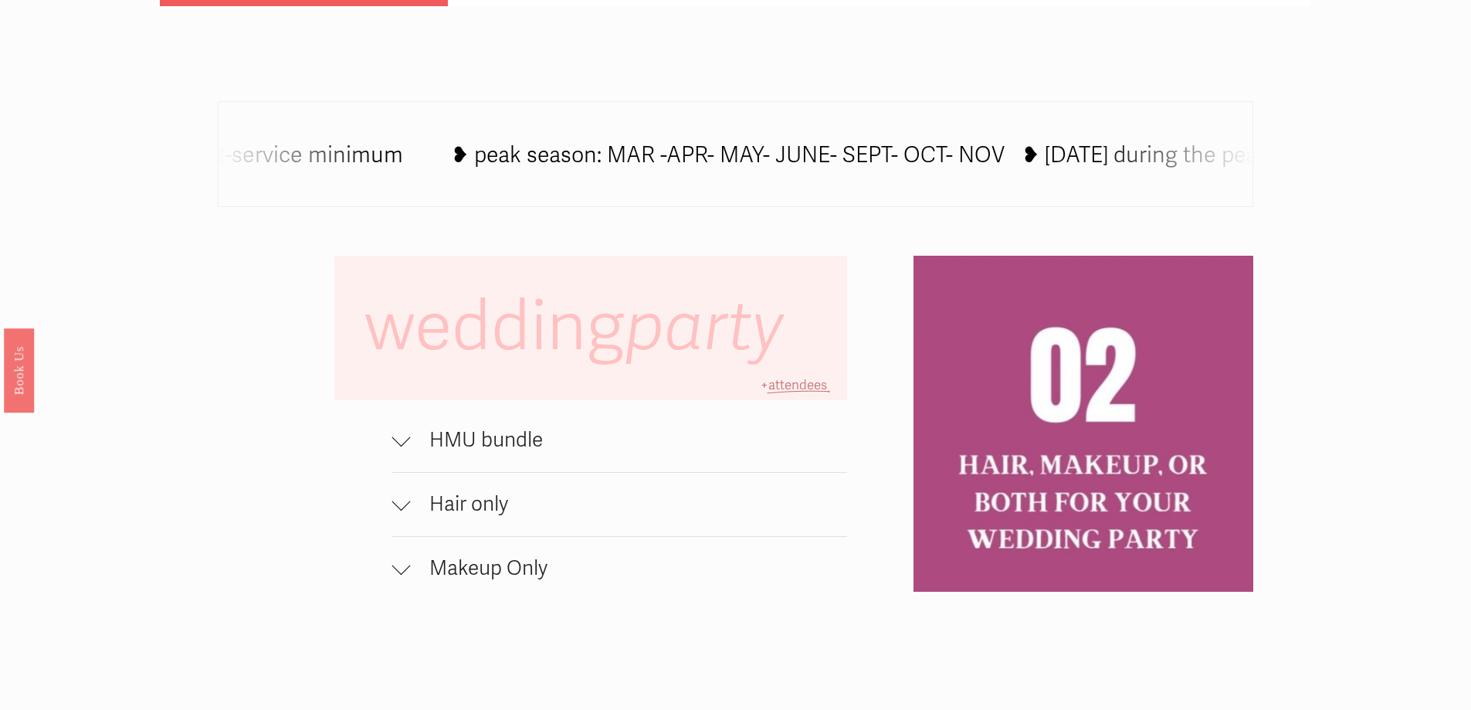
scroll to position [772, 0]
